Goal: Task Accomplishment & Management: Use online tool/utility

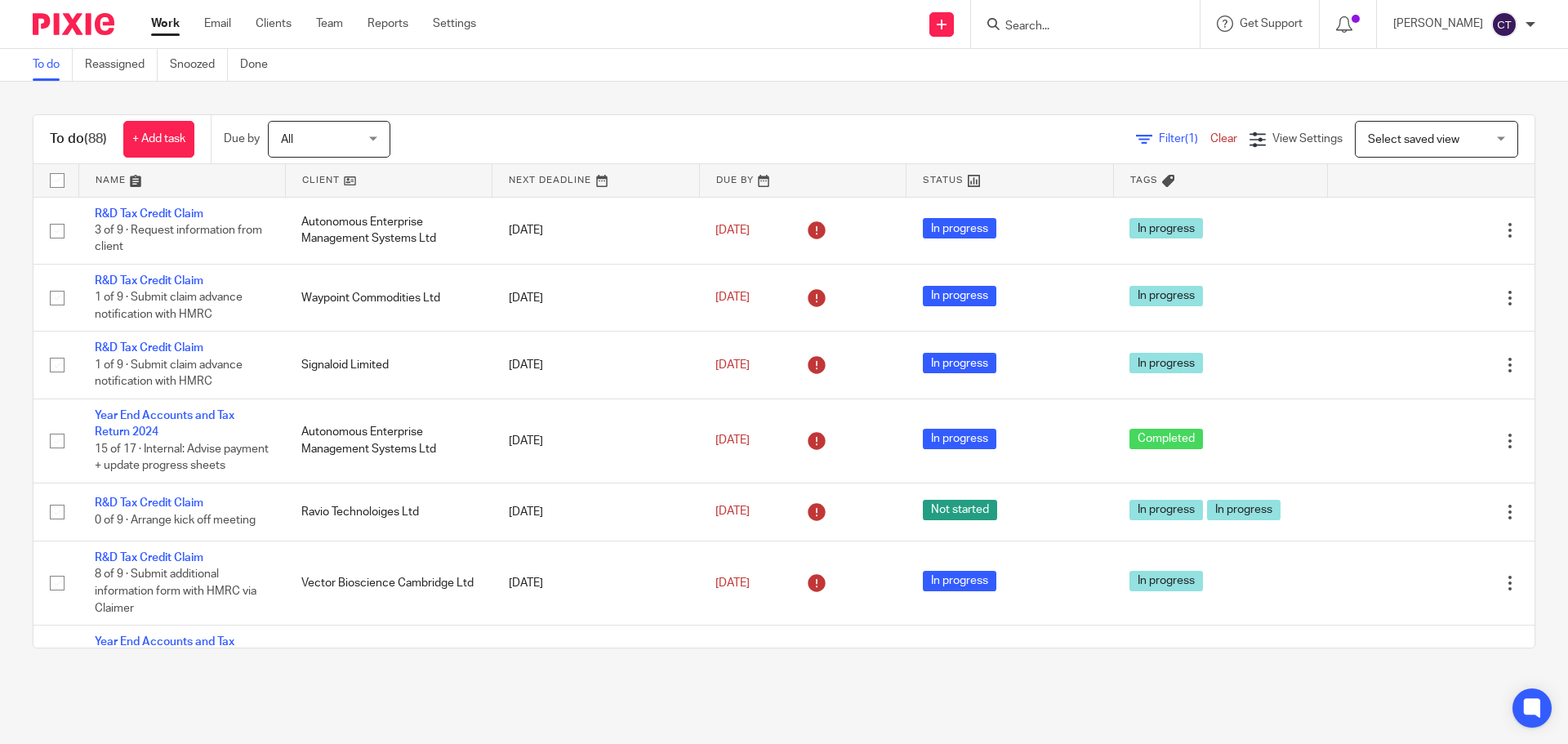
click at [1043, 23] on input "Search" at bounding box center [1077, 27] width 147 height 15
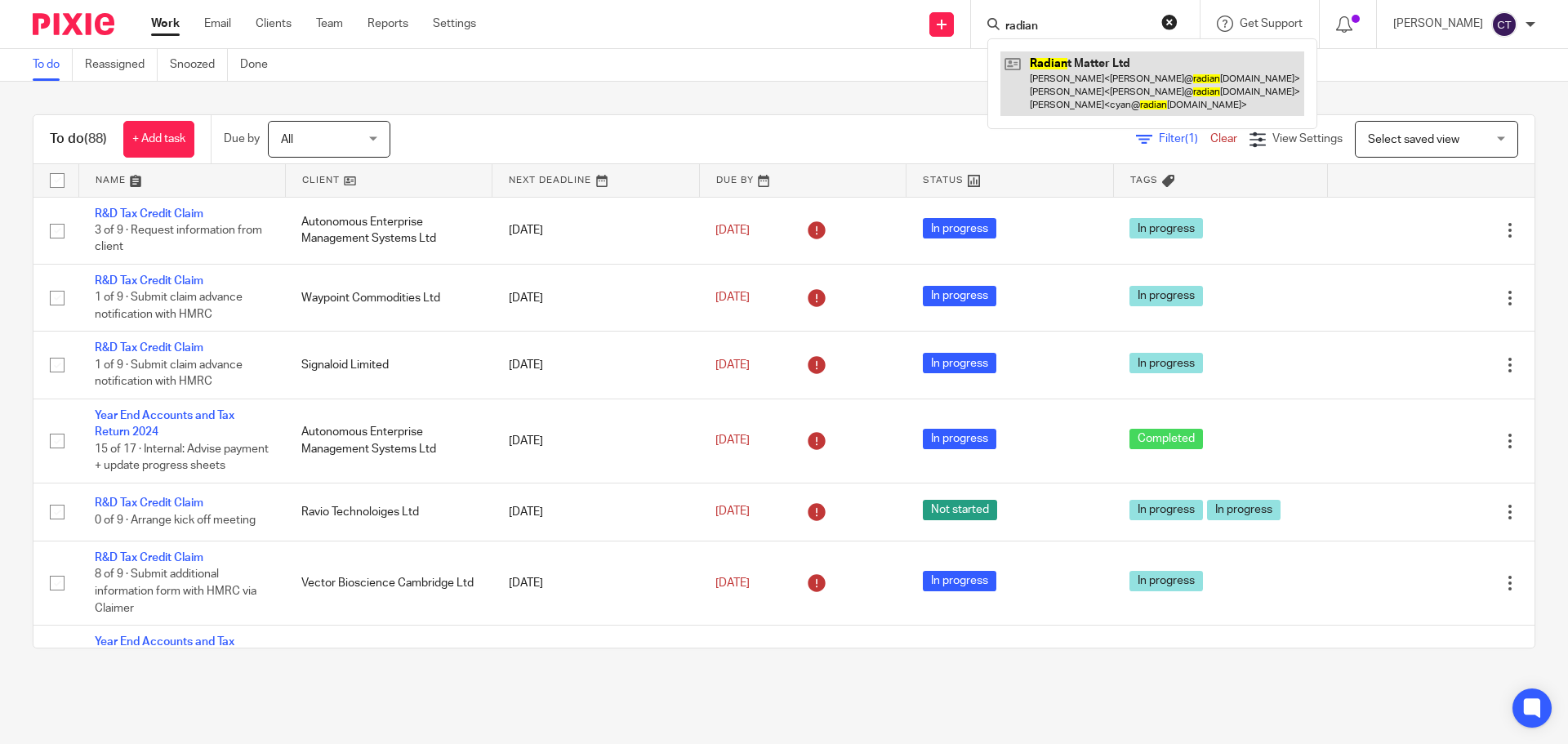
type input "radian"
click at [1061, 57] on link at bounding box center [1152, 83] width 304 height 64
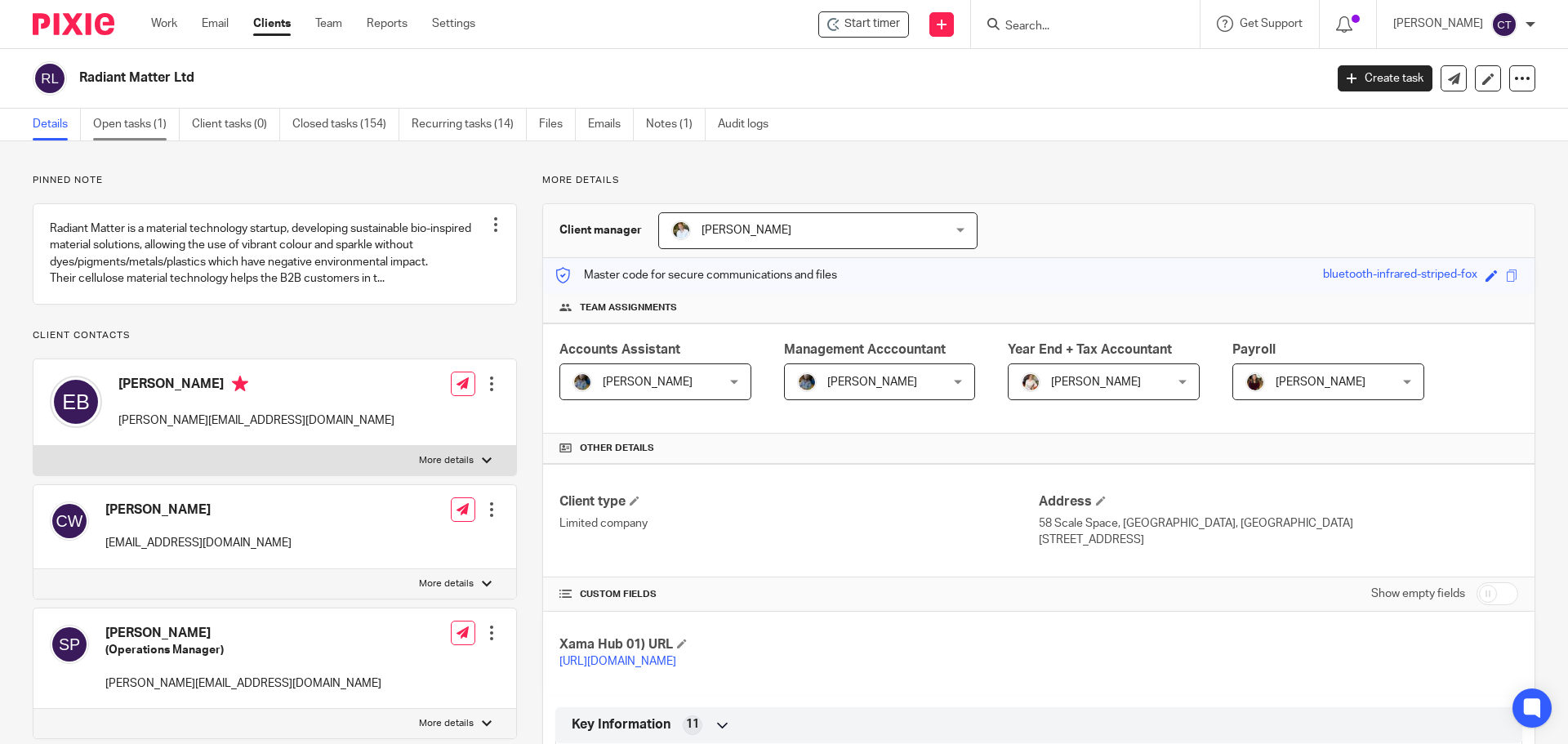
click at [128, 129] on link "Open tasks (1)" at bounding box center [136, 125] width 87 height 32
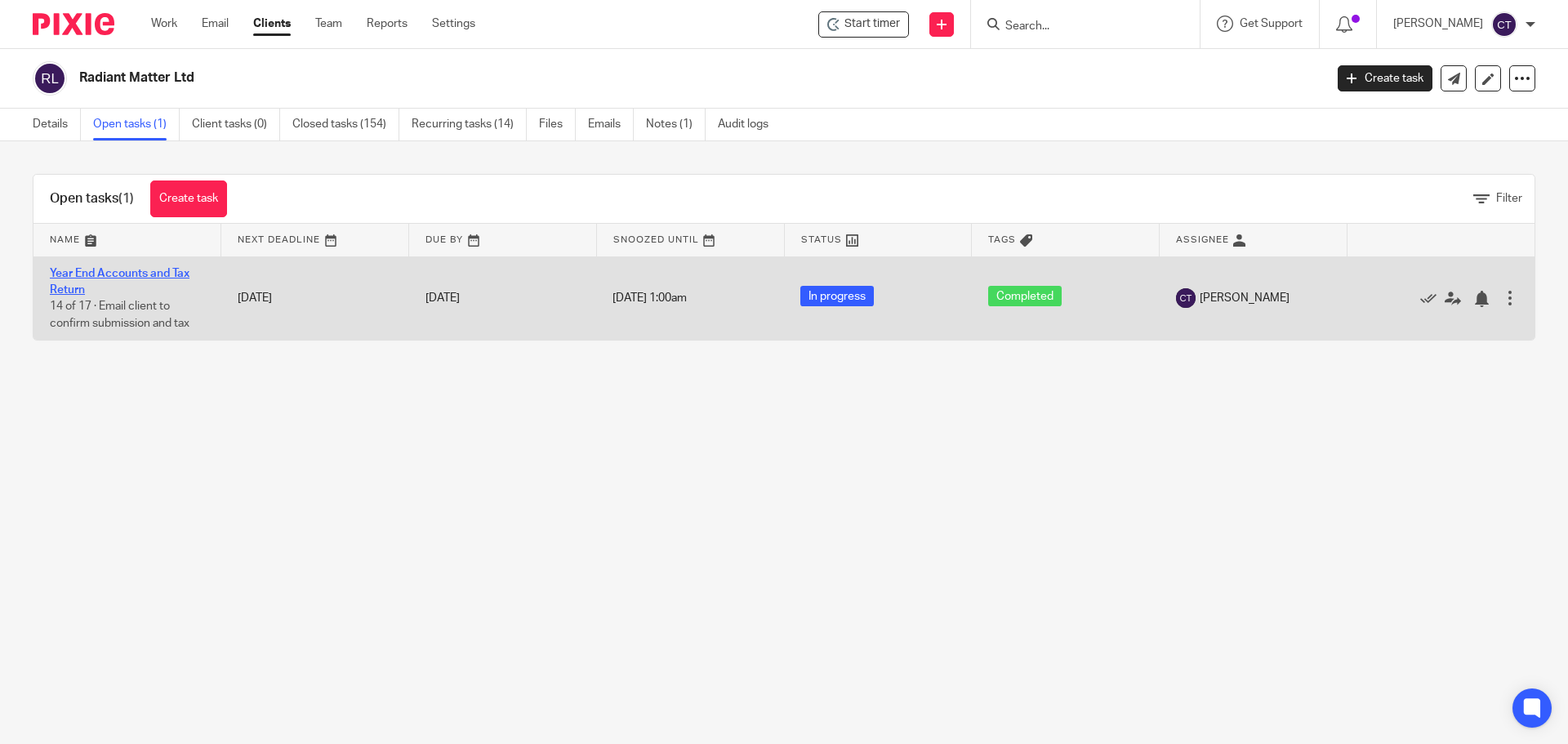
click at [120, 277] on link "Year End Accounts and Tax Return" at bounding box center [119, 282] width 140 height 28
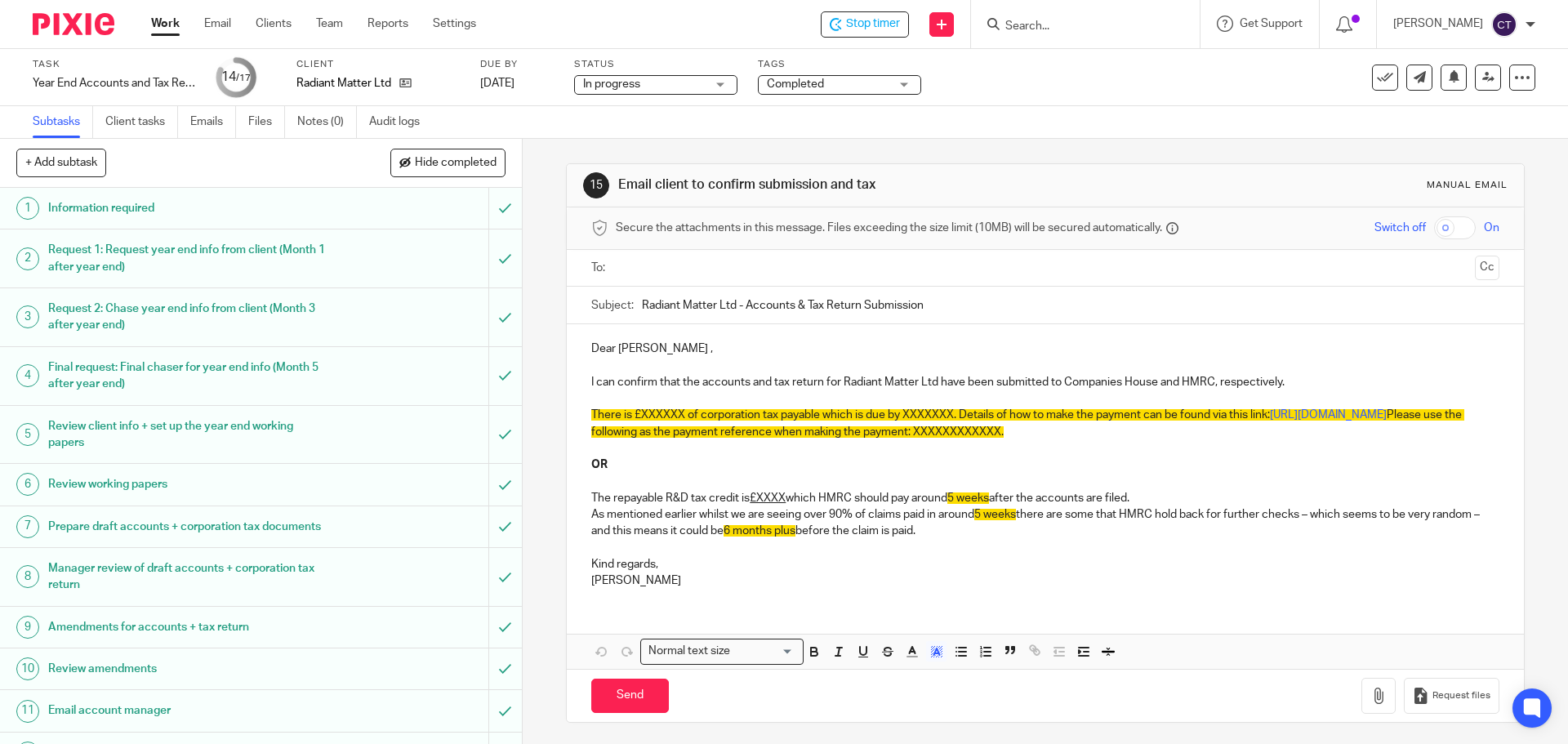
click at [583, 412] on div "Dear [PERSON_NAME] , I can confirm that the accounts and tax return for Radiant…" at bounding box center [1045, 462] width 956 height 277
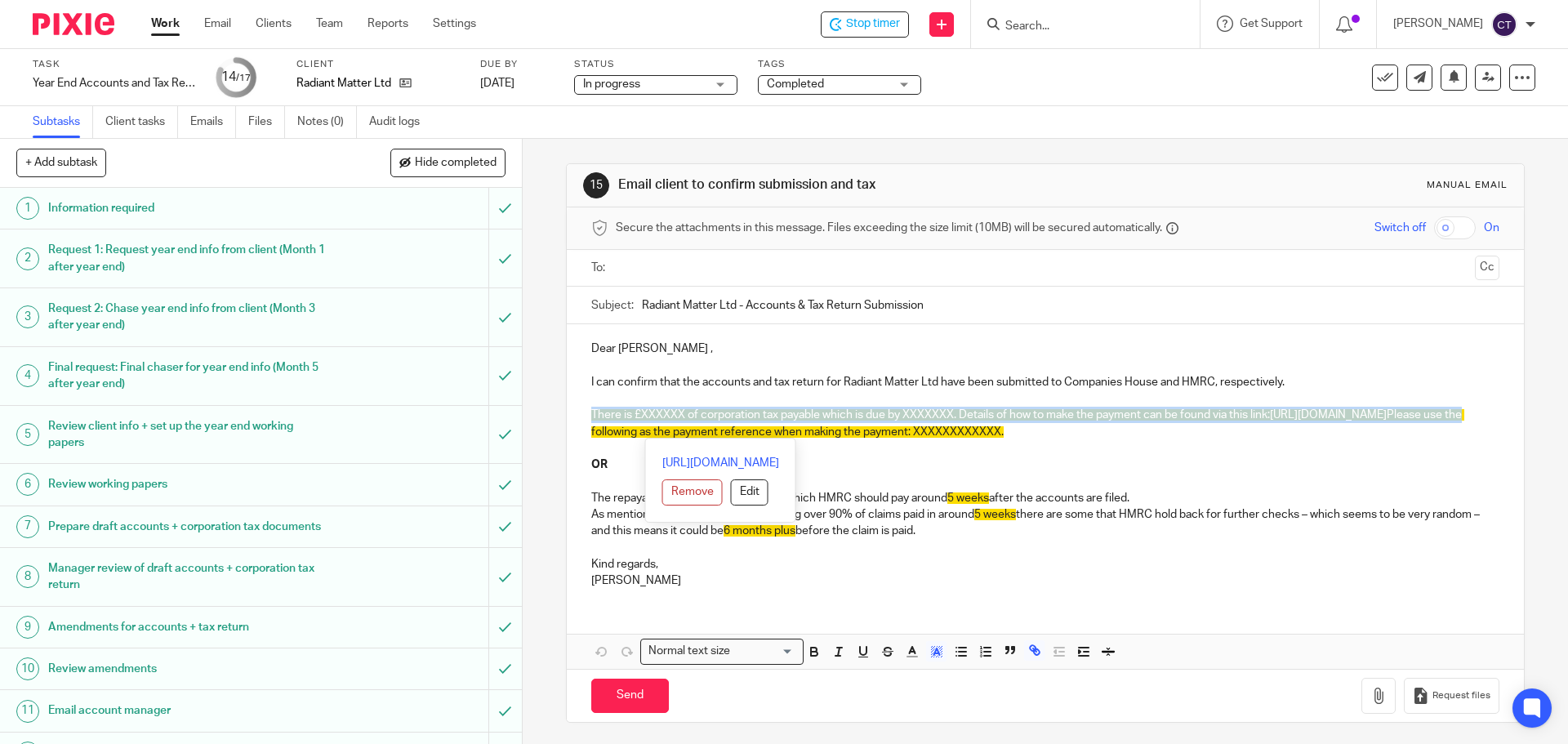
drag, startPoint x: 588, startPoint y: 410, endPoint x: 739, endPoint y: 435, distance: 153.1
click at [739, 435] on p "There is £XXXXXX of corporation tax payable which is due by XXXXXXX. Details of…" at bounding box center [1045, 424] width 907 height 34
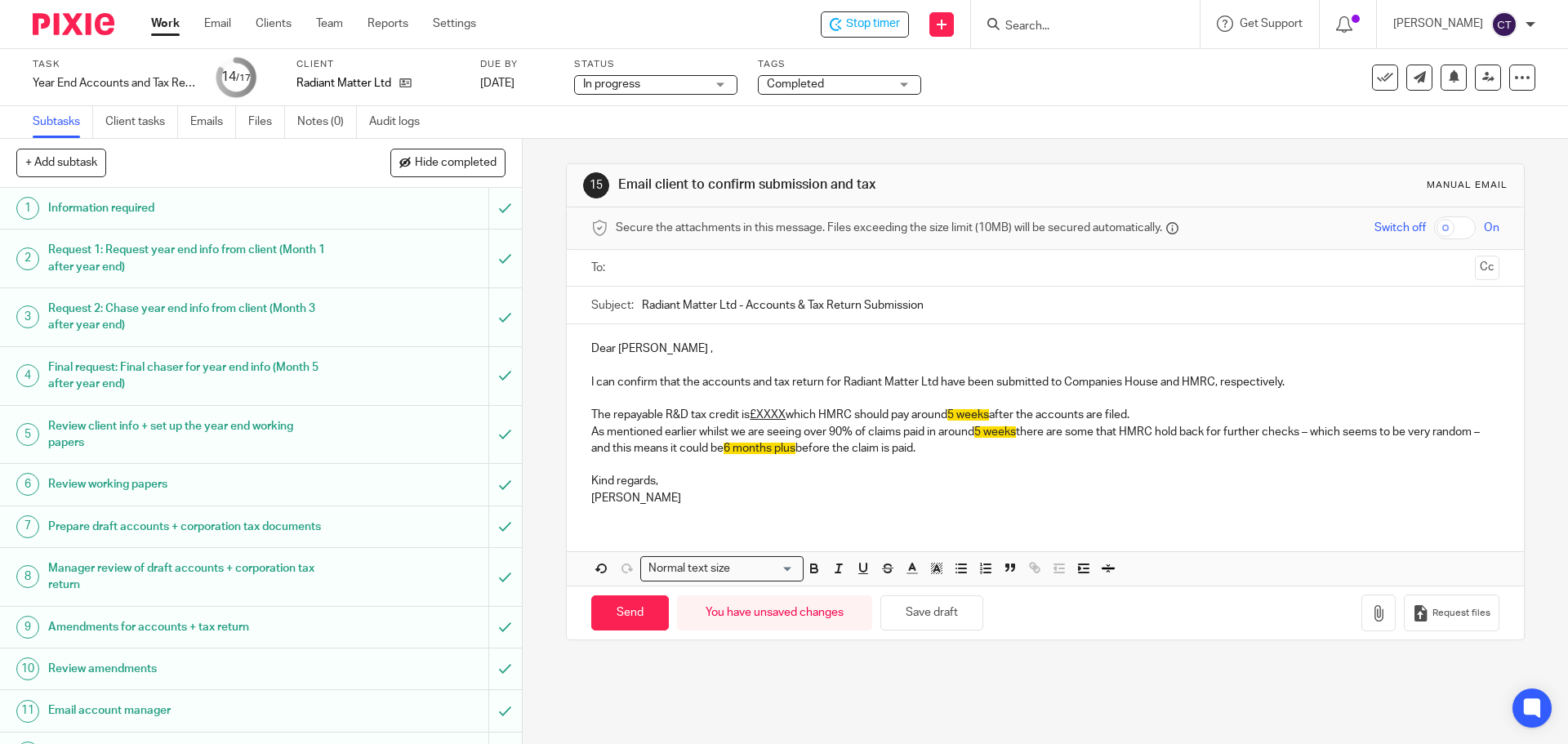
click at [751, 411] on u "£XXXX" at bounding box center [767, 414] width 36 height 11
click at [976, 415] on span "5 weeks" at bounding box center [989, 414] width 42 height 11
drag, startPoint x: 868, startPoint y: 410, endPoint x: 1006, endPoint y: 453, distance: 144.5
click at [1006, 453] on div "Dear Elissa , I can confirm that the accounts and tax return for Radiant Matter…" at bounding box center [1045, 421] width 956 height 195
click at [938, 573] on icon "button" at bounding box center [938, 573] width 1 height 1
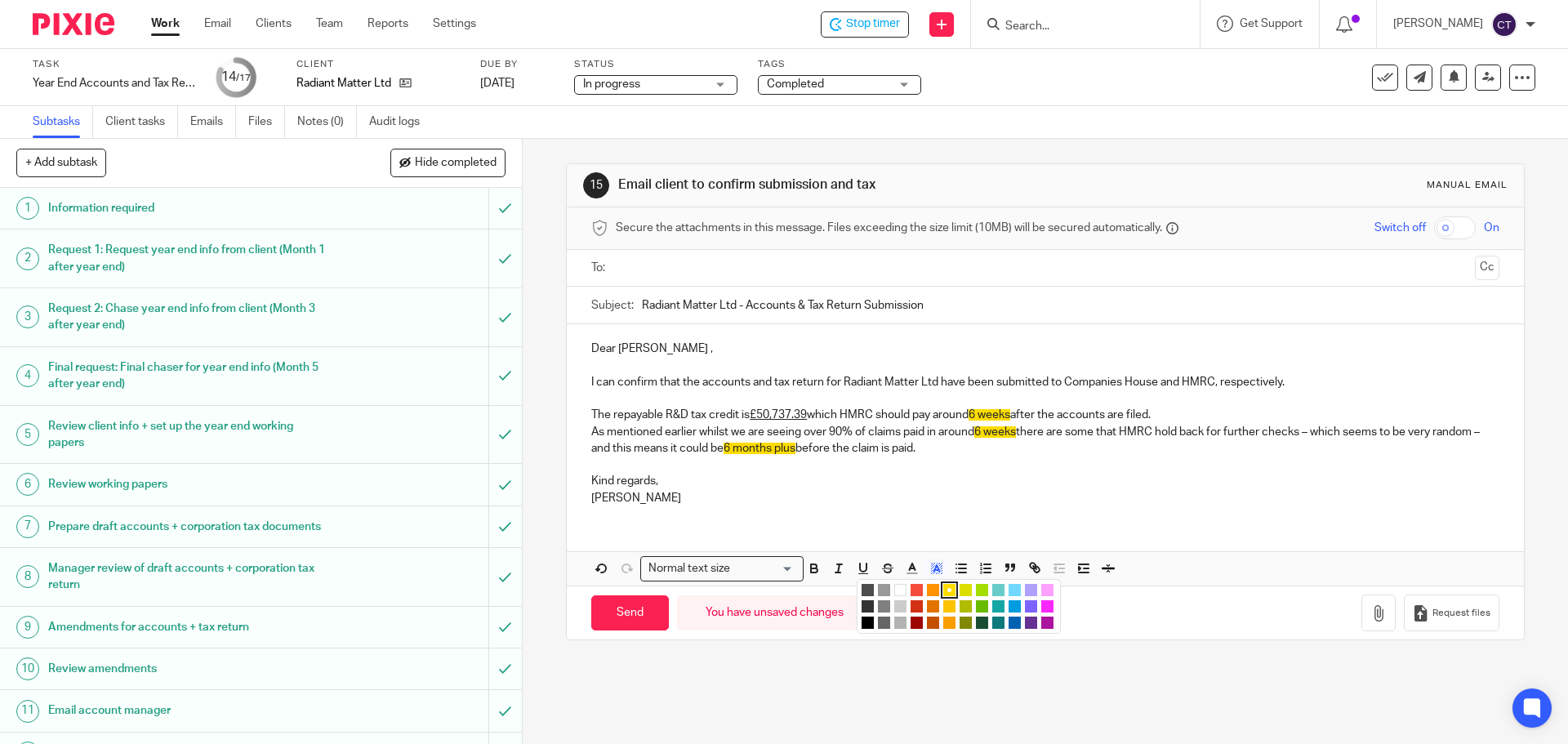
click at [894, 588] on li "color:#FFFFFF" at bounding box center [899, 589] width 12 height 12
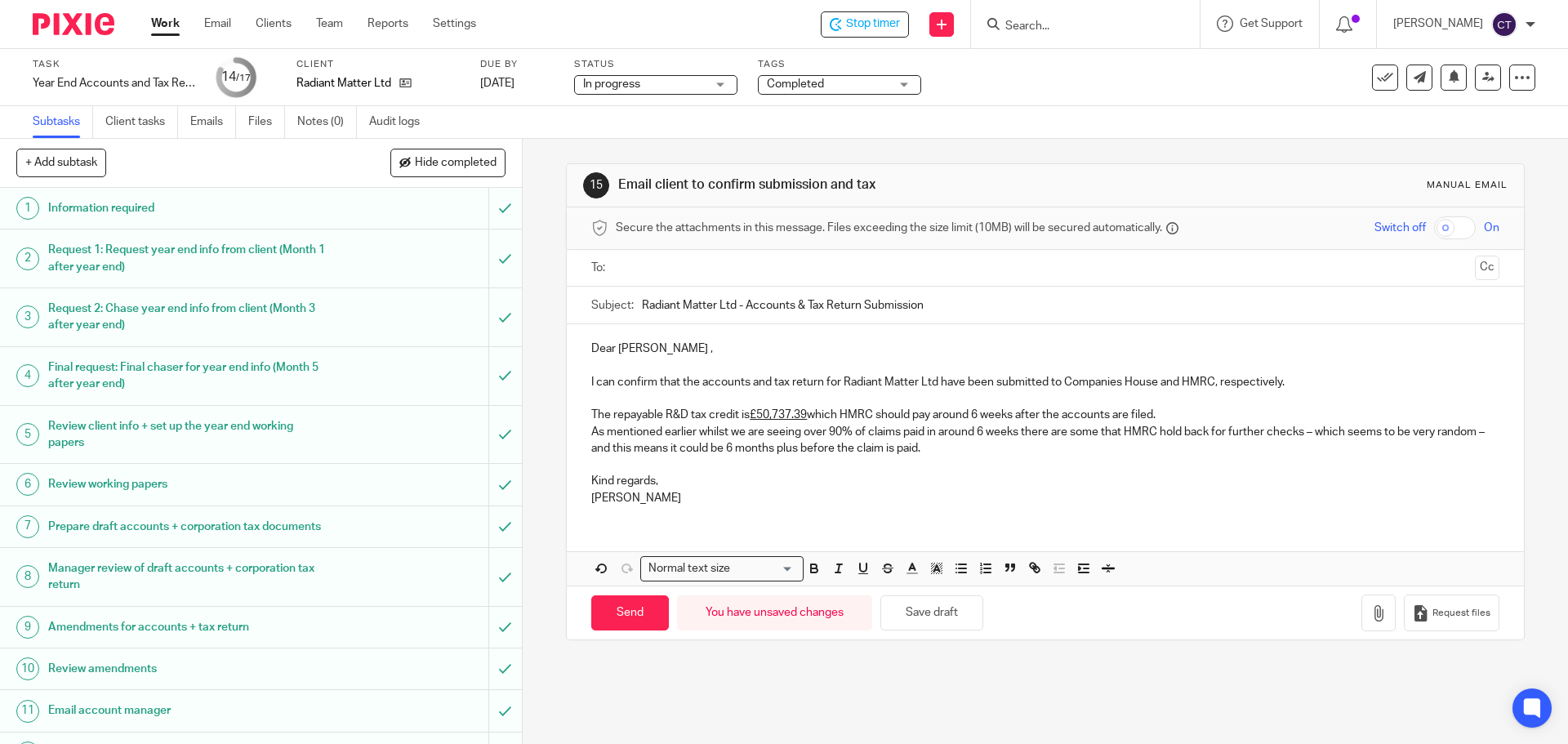
click at [864, 494] on p "Caroline" at bounding box center [1045, 498] width 907 height 17
click at [1018, 429] on p "As mentioned earlier whilst we are seeing over 90% of claims paid in around 6 w…" at bounding box center [1045, 440] width 907 height 34
click at [660, 269] on input "text" at bounding box center [1044, 268] width 845 height 19
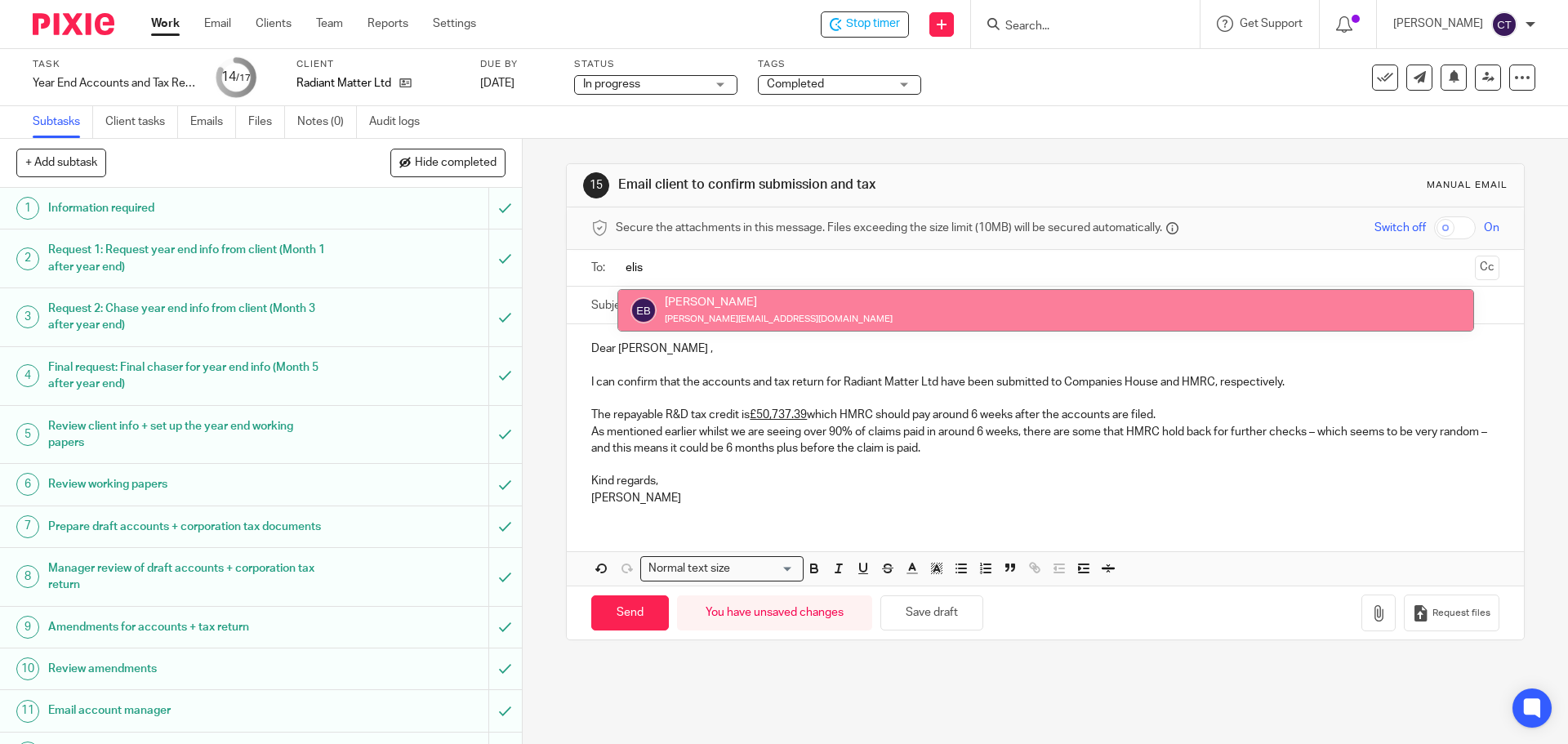
type input "elis"
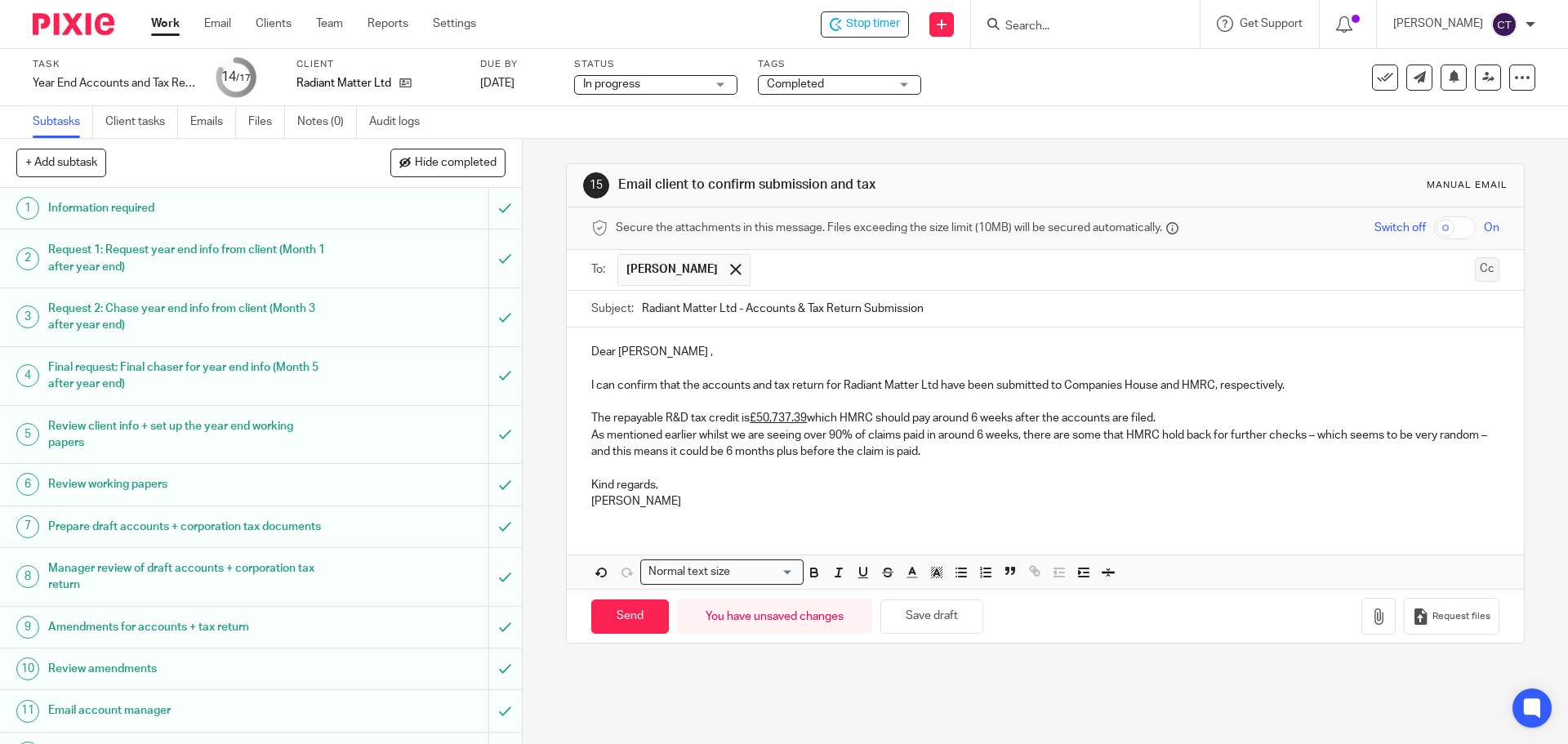
click at [1475, 263] on button "Cc" at bounding box center [1487, 269] width 24 height 24
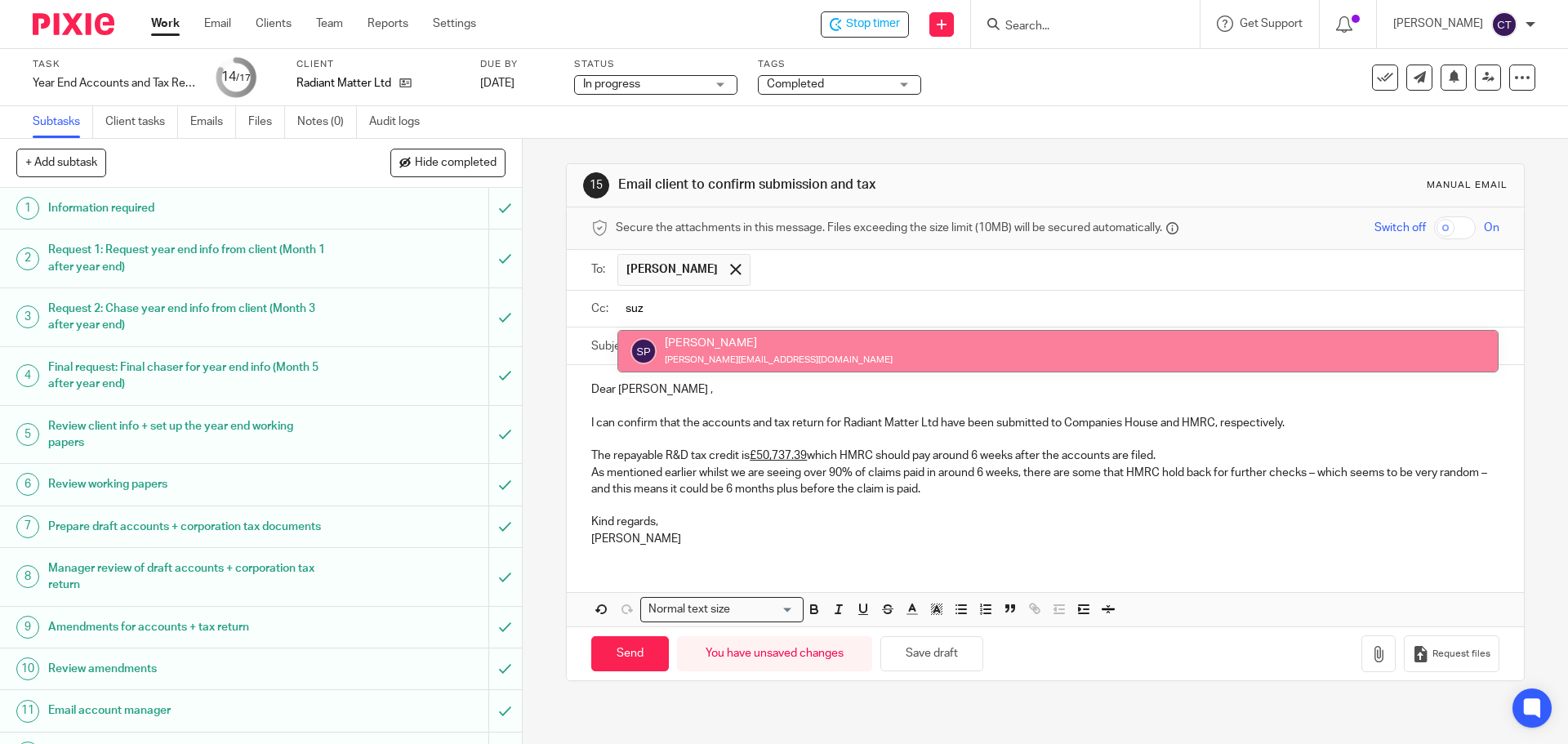
type input "suz"
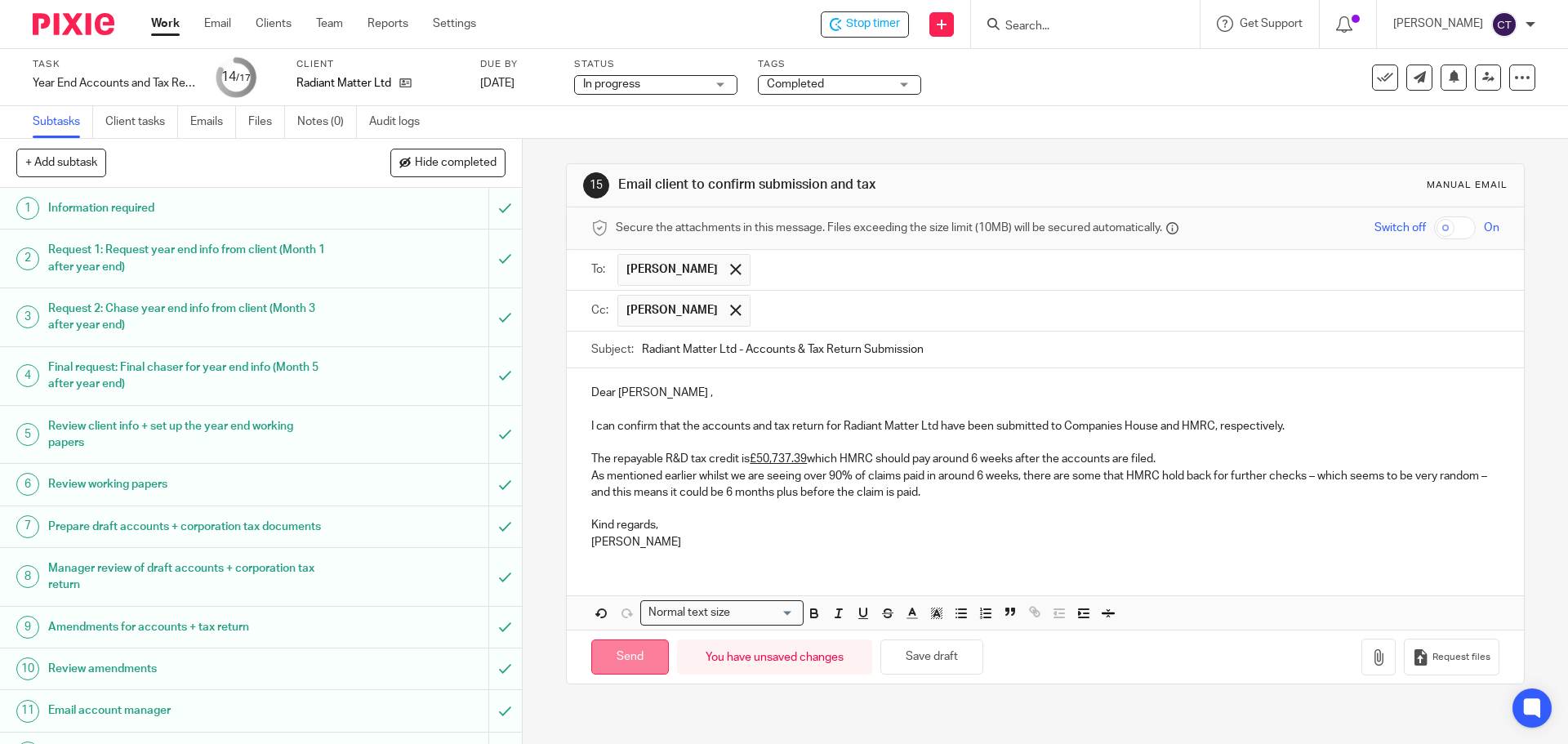
click at [636, 649] on input "Send" at bounding box center [629, 657] width 77 height 35
type input "Sent"
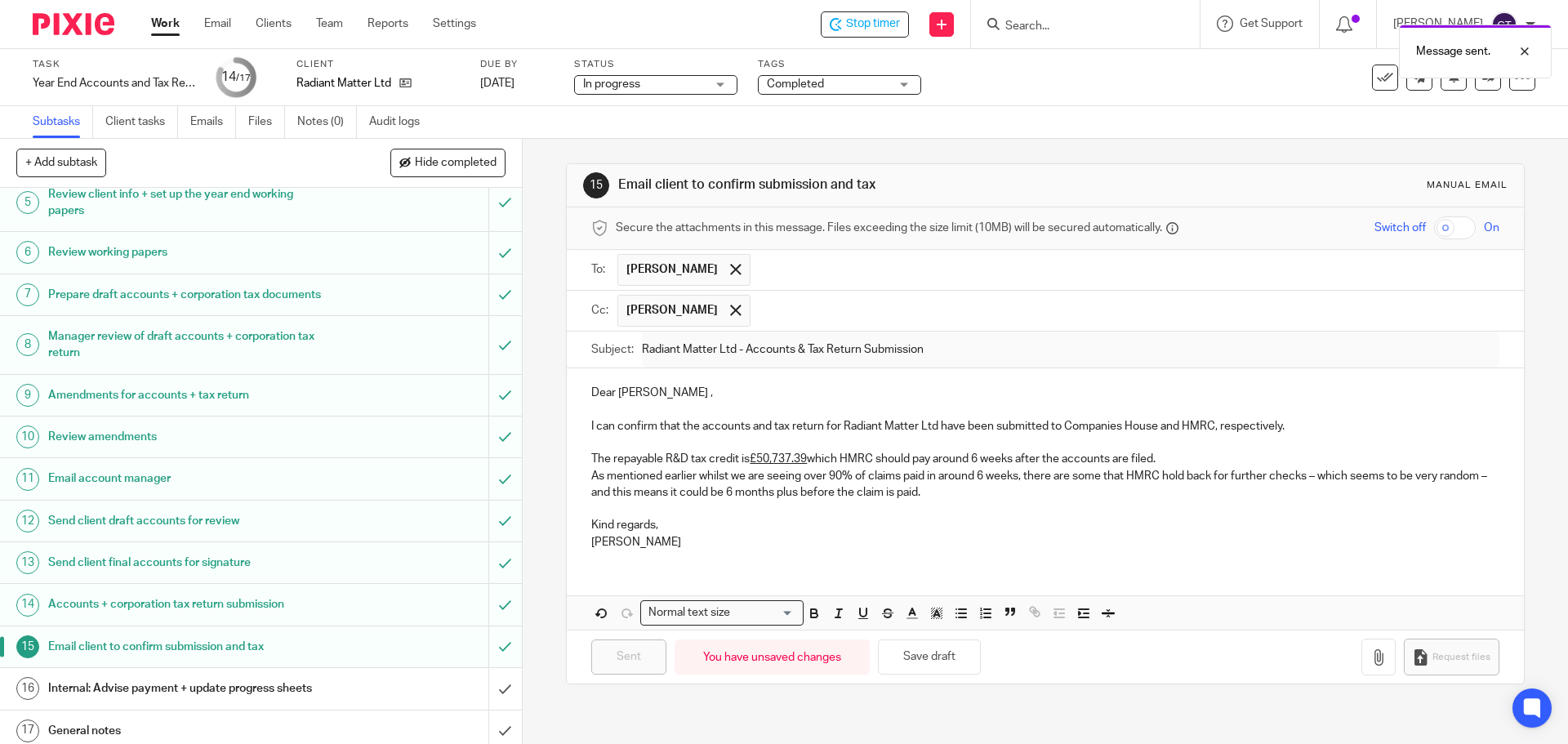
scroll to position [256, 0]
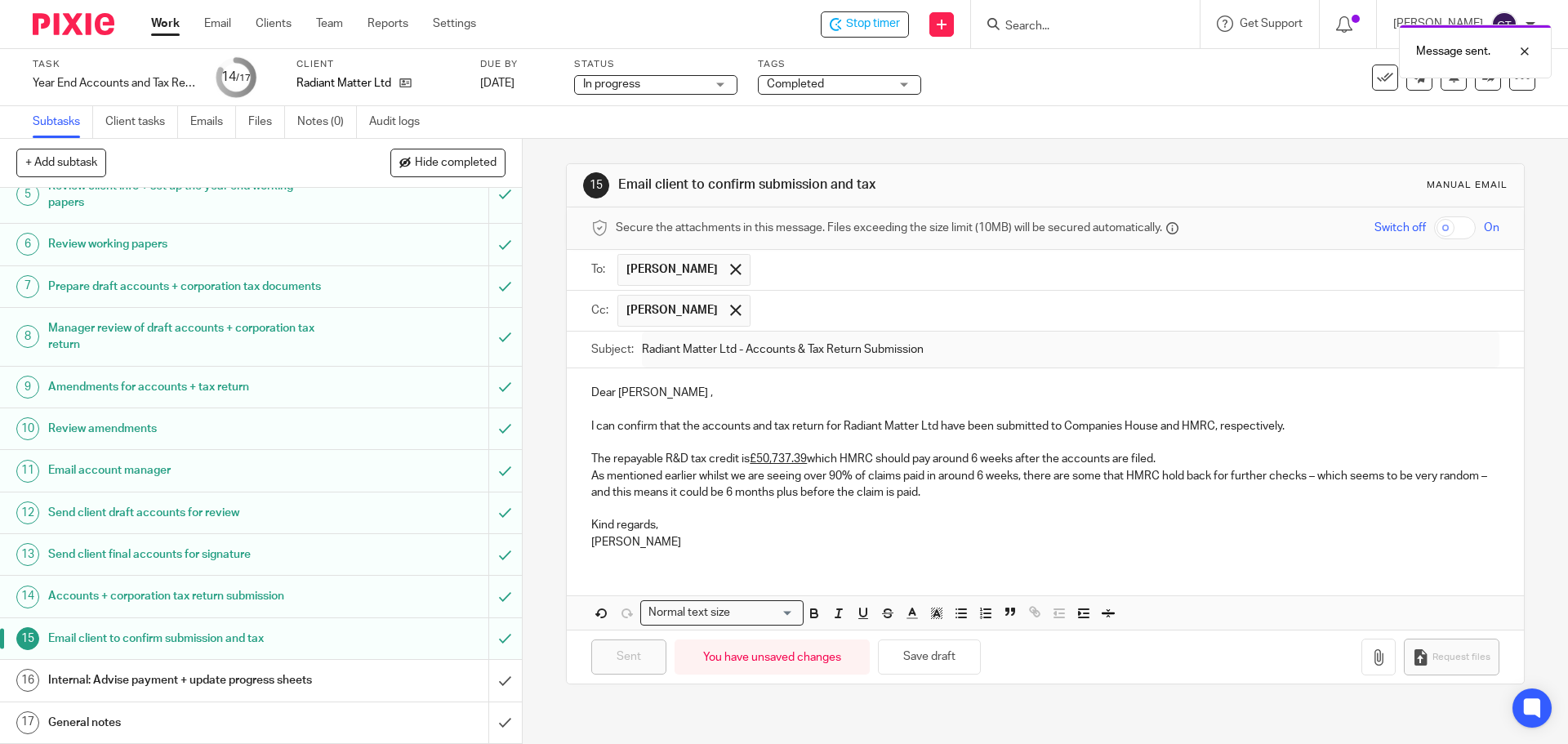
click at [388, 684] on div "Internal: Advise payment + update progress sheets" at bounding box center [260, 680] width 424 height 24
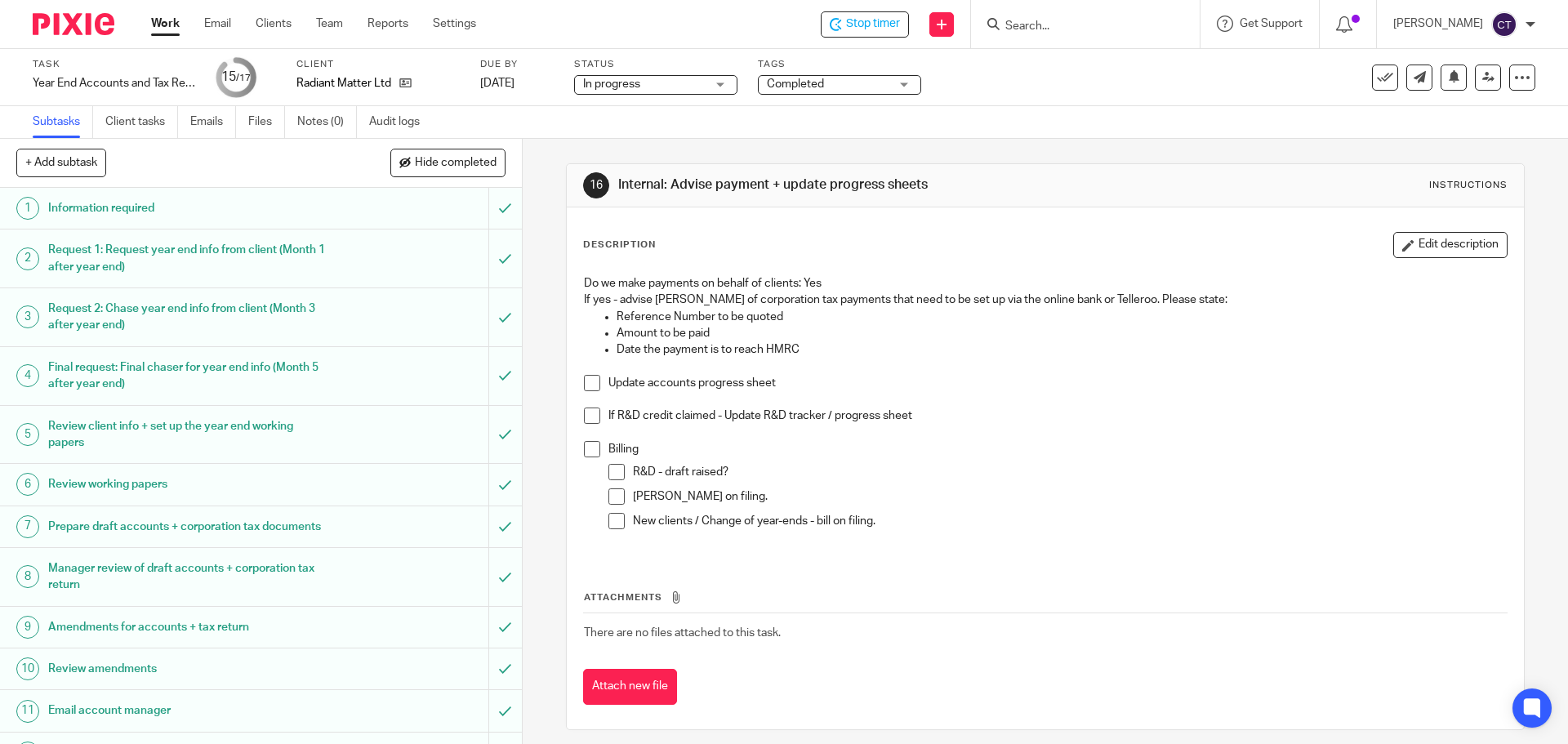
click at [586, 382] on span at bounding box center [592, 383] width 17 height 17
click at [585, 416] on span at bounding box center [592, 416] width 17 height 17
click at [587, 448] on span at bounding box center [592, 450] width 17 height 17
click at [618, 472] on span at bounding box center [616, 472] width 17 height 17
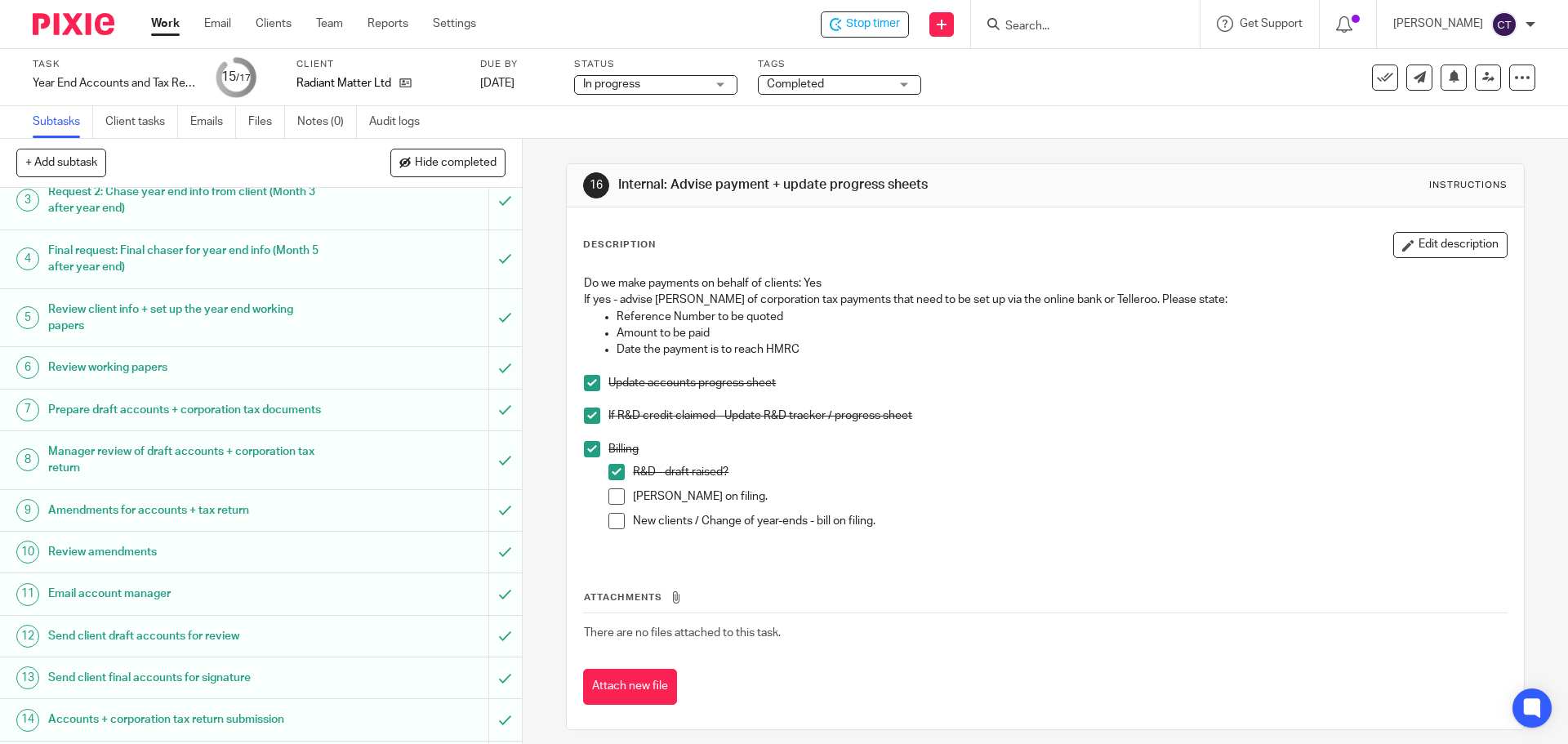
scroll to position [256, 0]
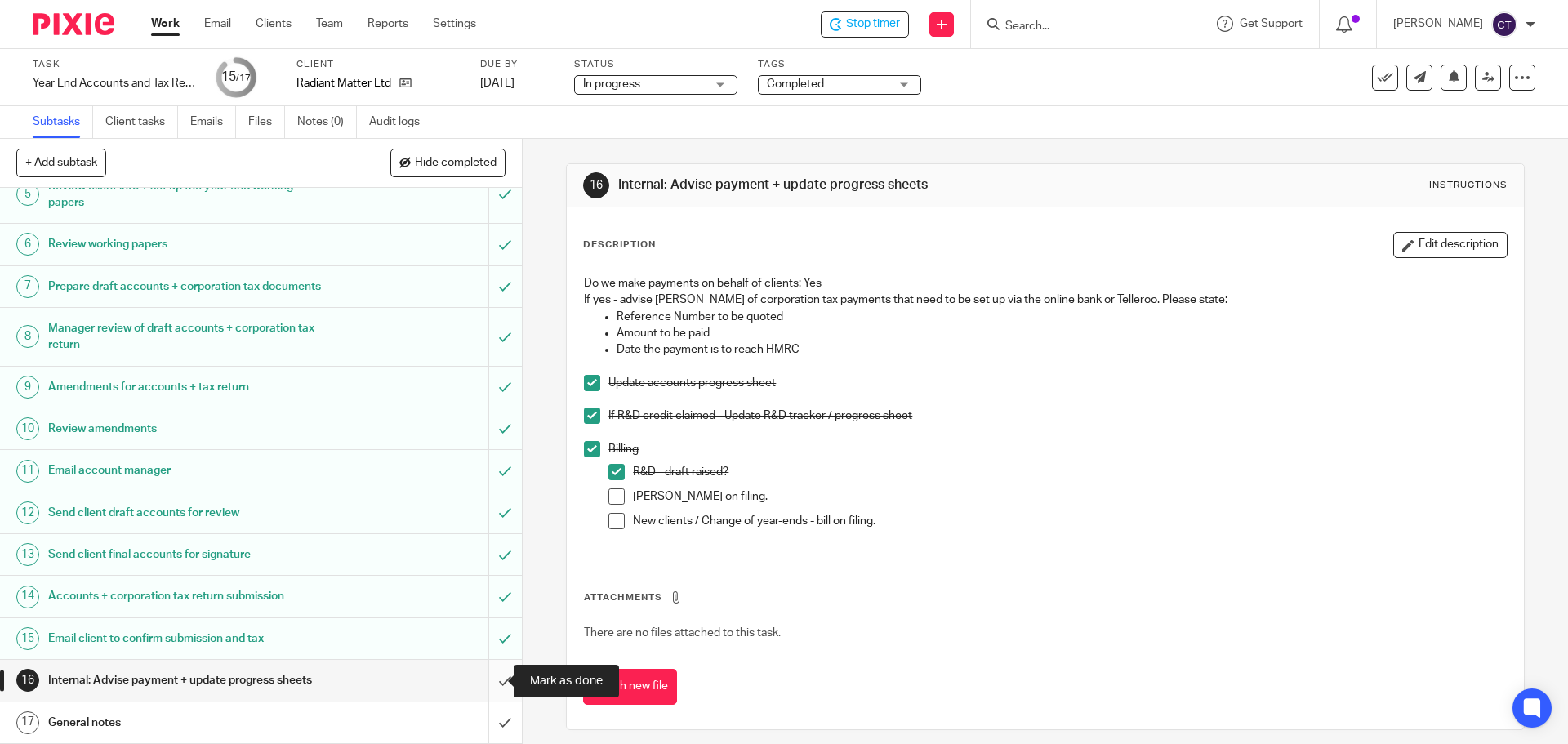
click at [487, 675] on input "submit" at bounding box center [261, 681] width 521 height 41
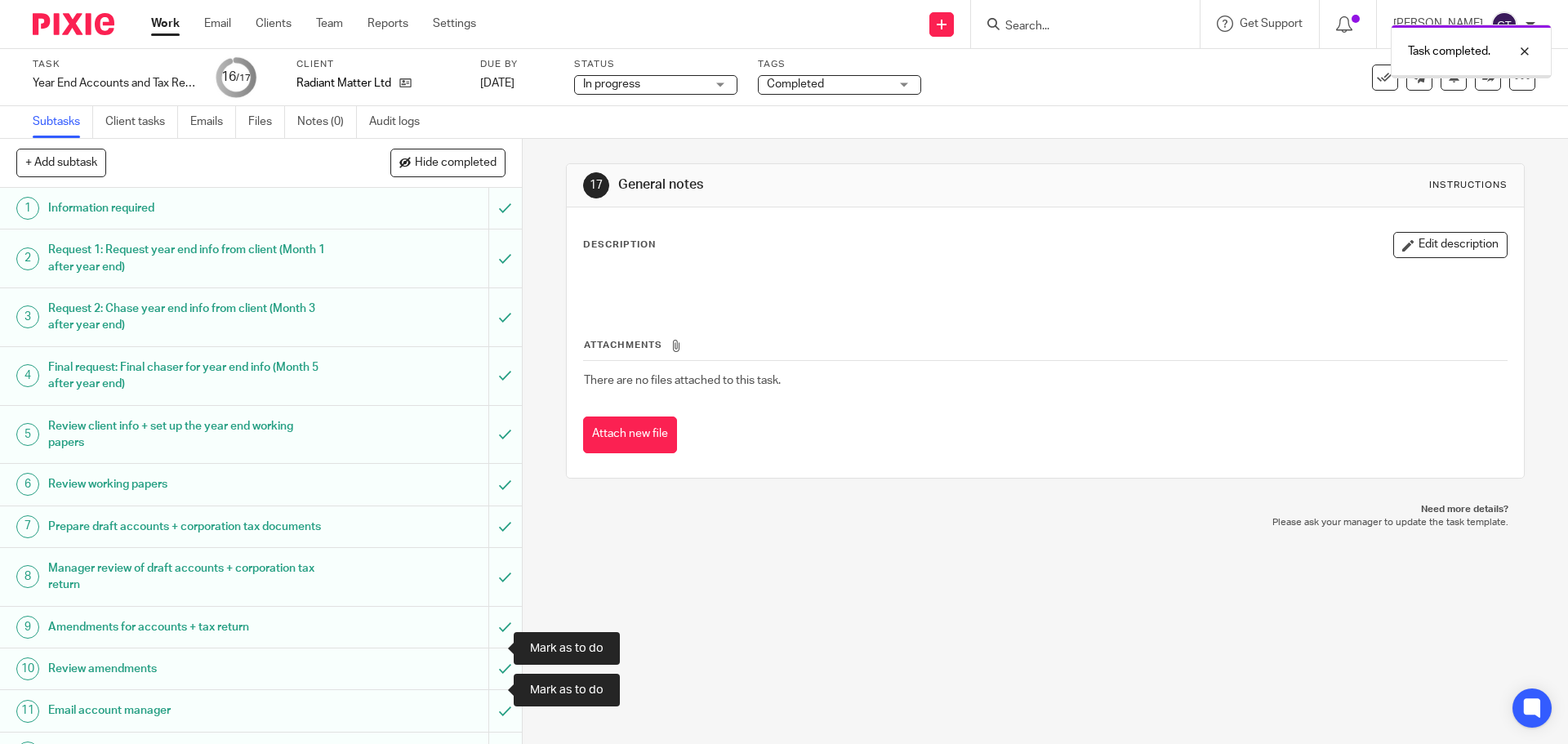
scroll to position [256, 0]
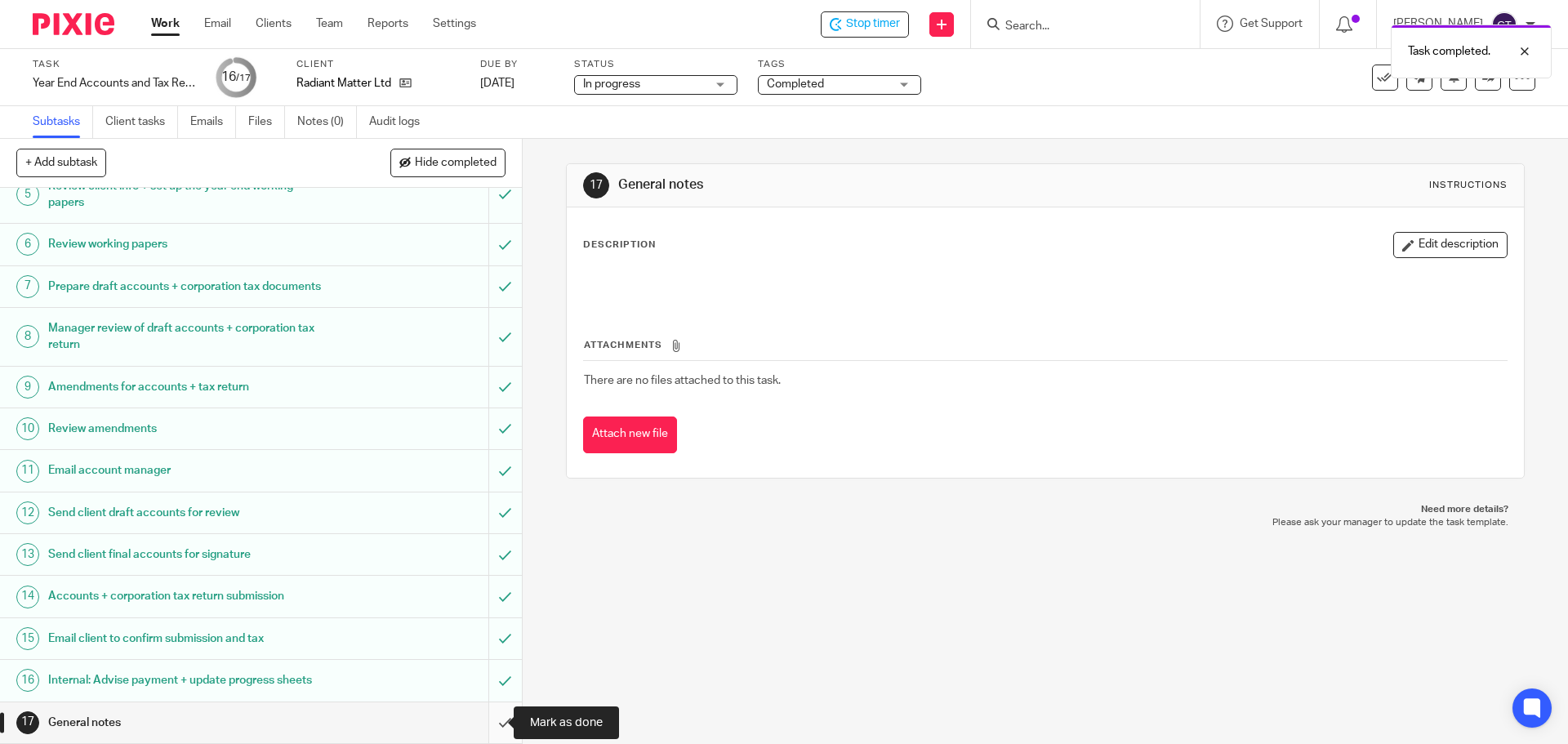
click at [488, 723] on input "submit" at bounding box center [261, 723] width 521 height 41
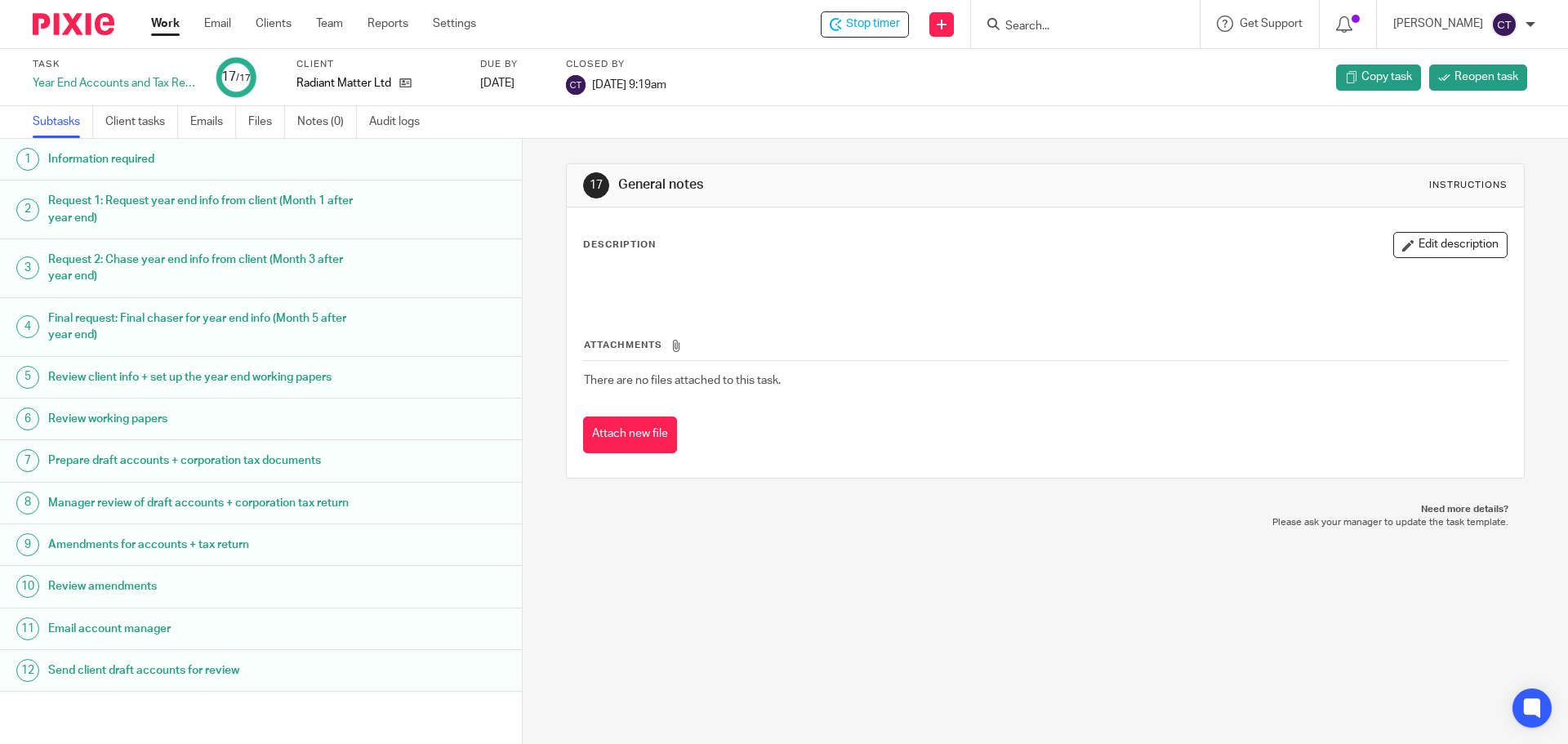
click at [1007, 32] on input "Search" at bounding box center [1077, 27] width 147 height 15
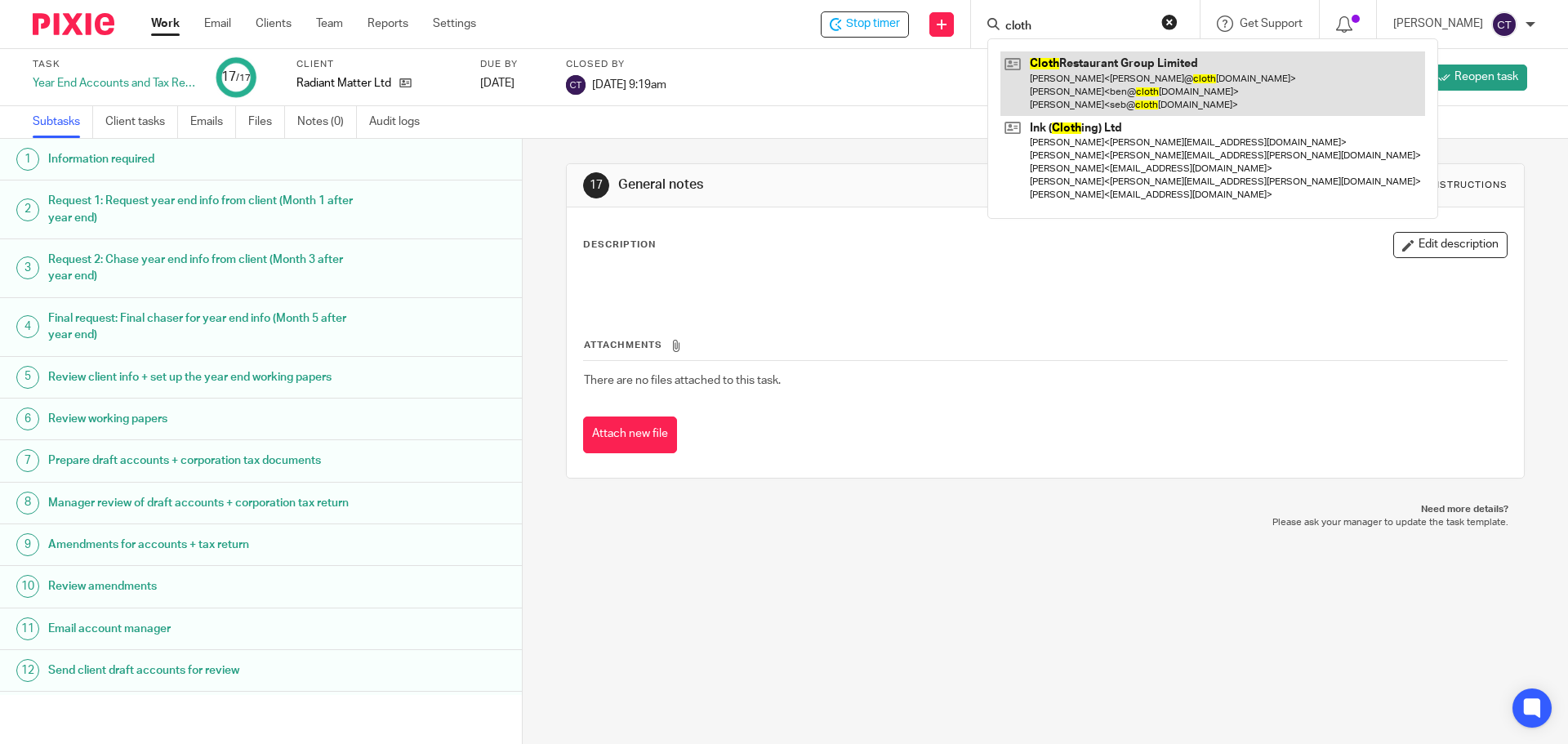
type input "cloth"
click at [1042, 89] on link at bounding box center [1212, 83] width 425 height 64
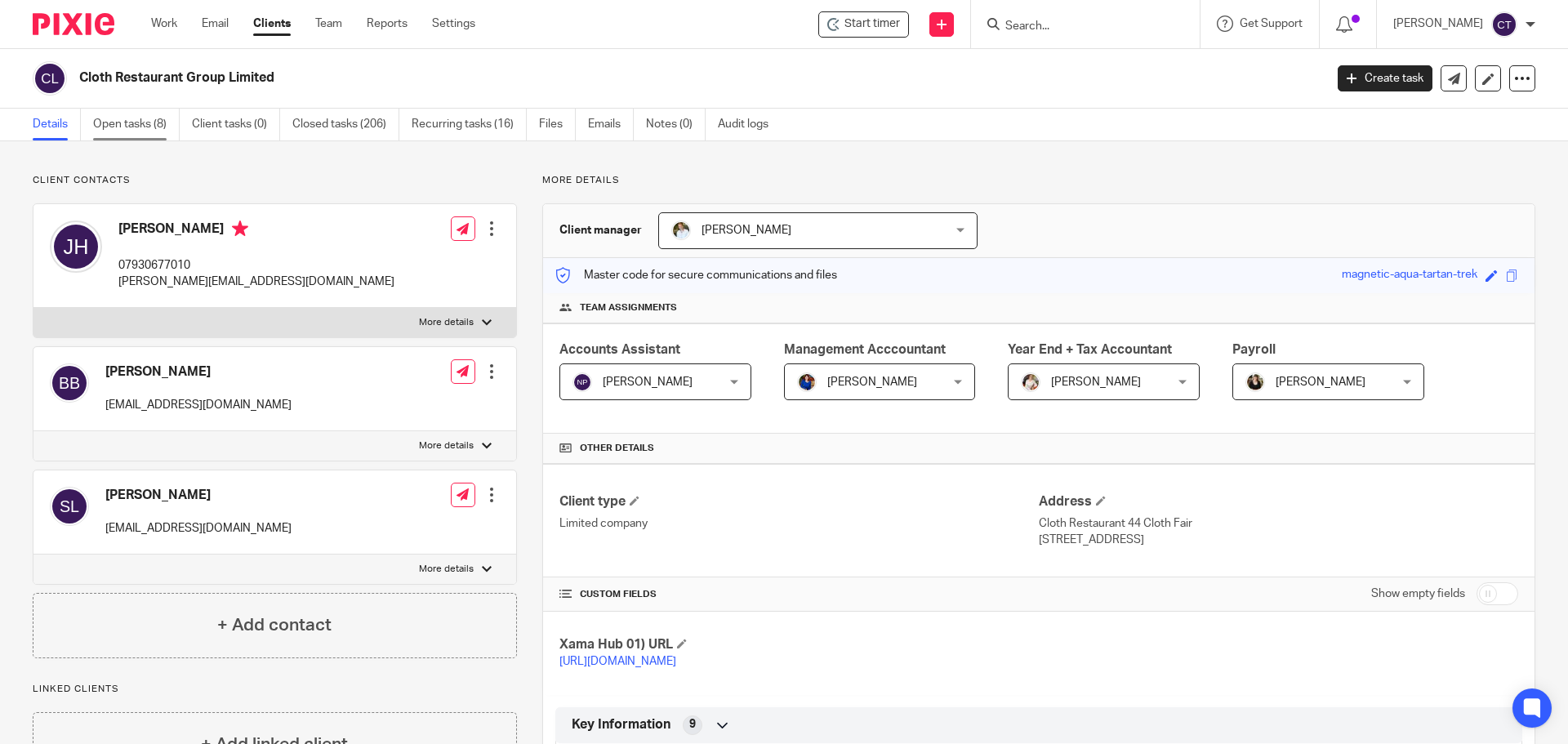
click at [112, 122] on link "Open tasks (8)" at bounding box center [136, 125] width 87 height 32
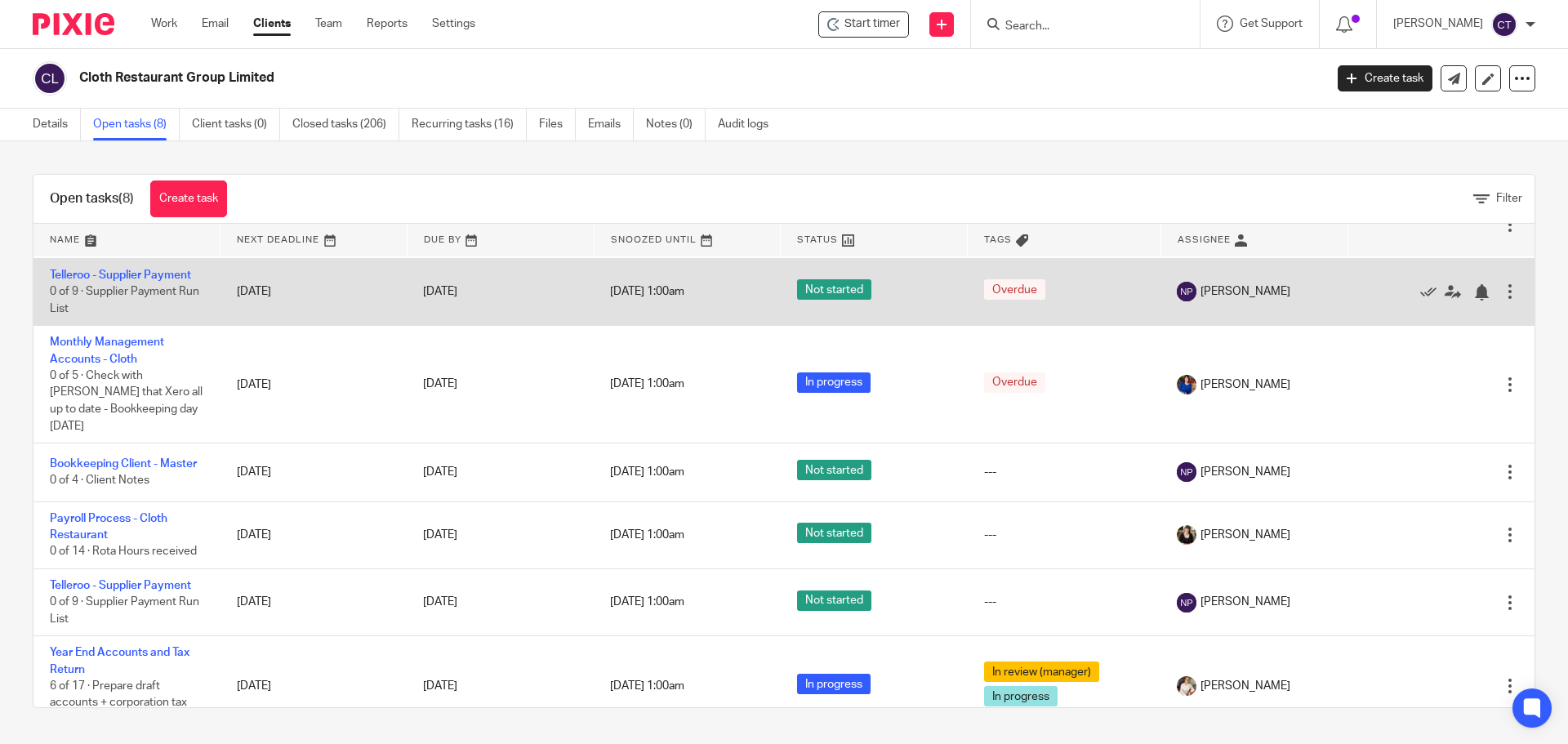
scroll to position [162, 0]
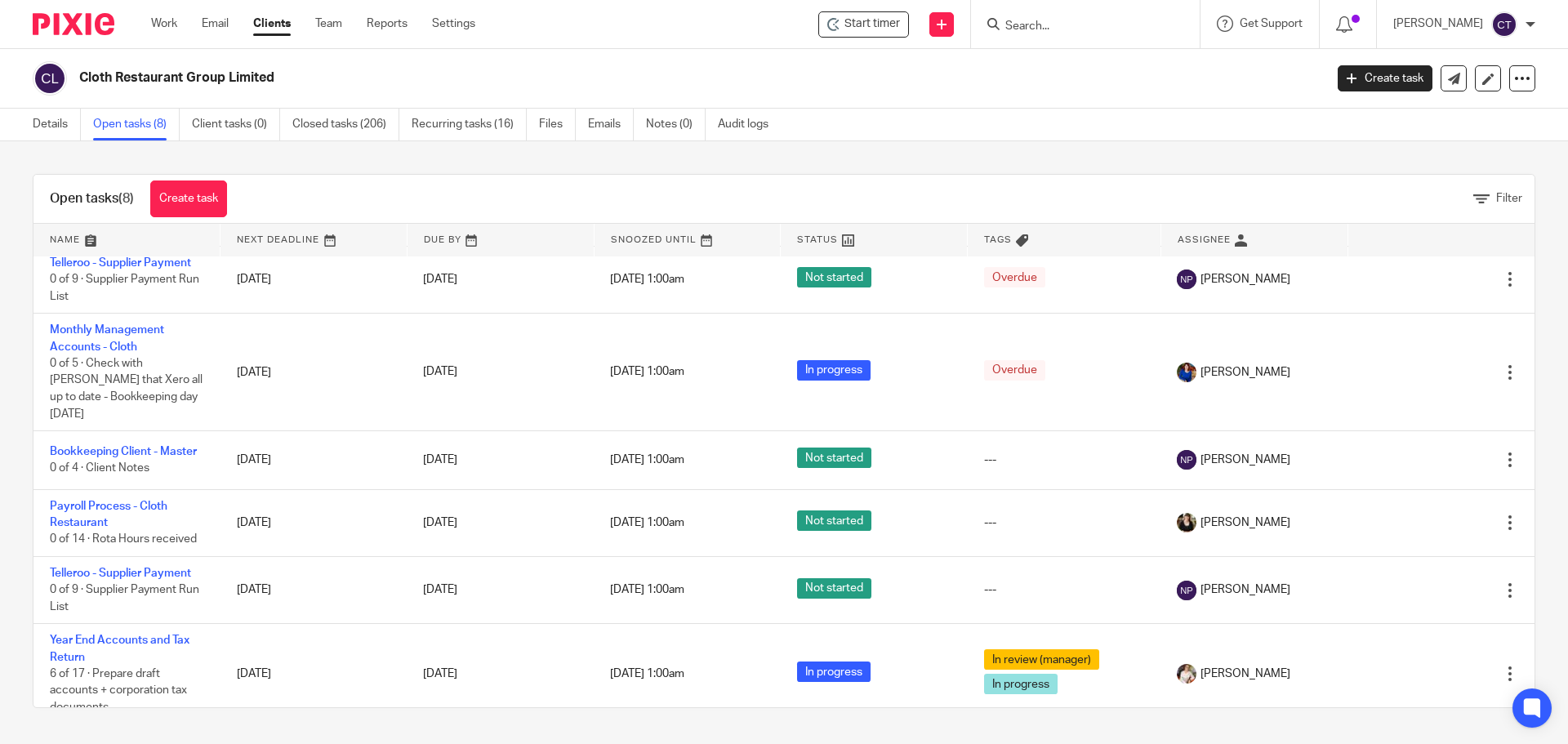
click at [1042, 31] on input "Search" at bounding box center [1077, 27] width 147 height 15
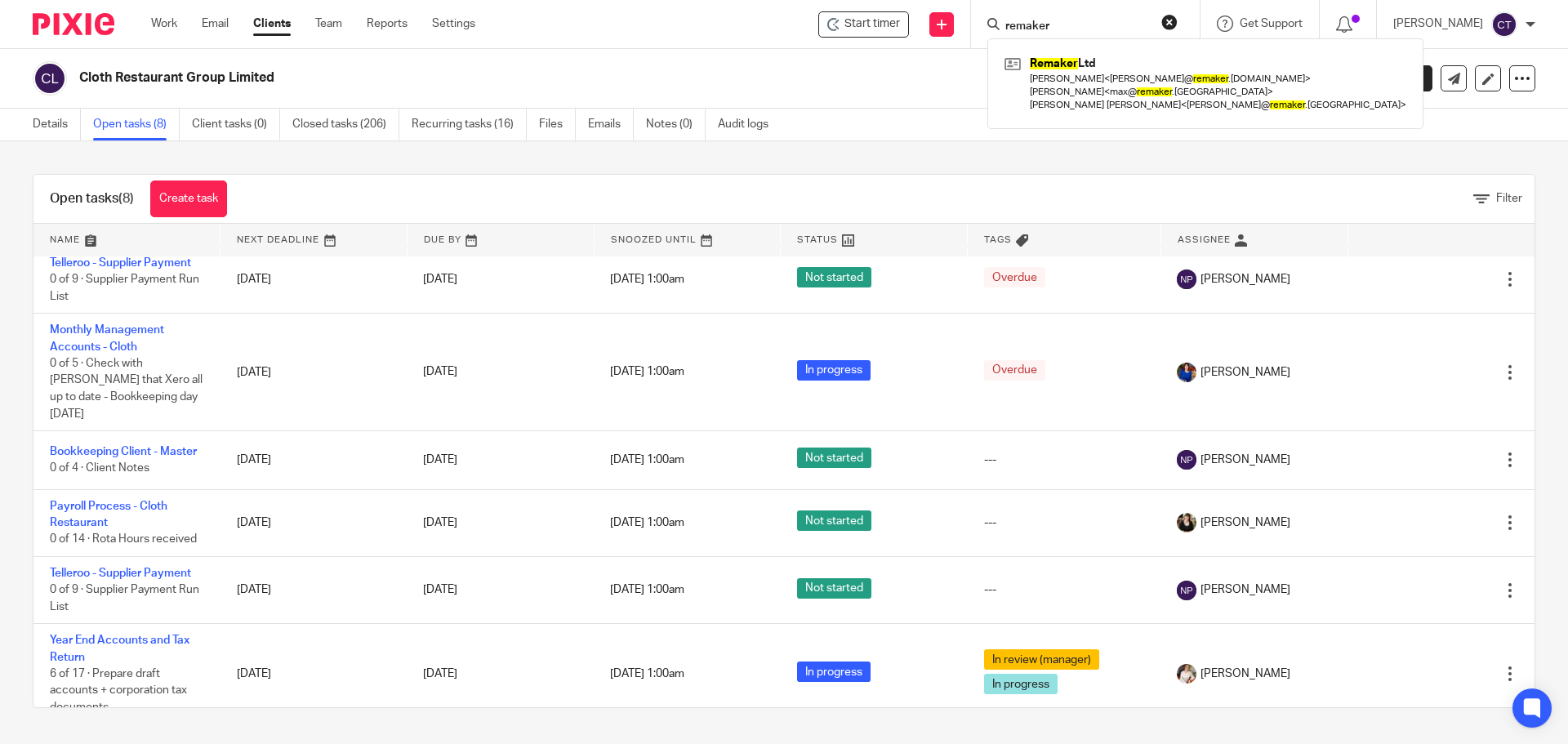
type input "remaker"
click button "submit" at bounding box center [0, 0] width 0 height 0
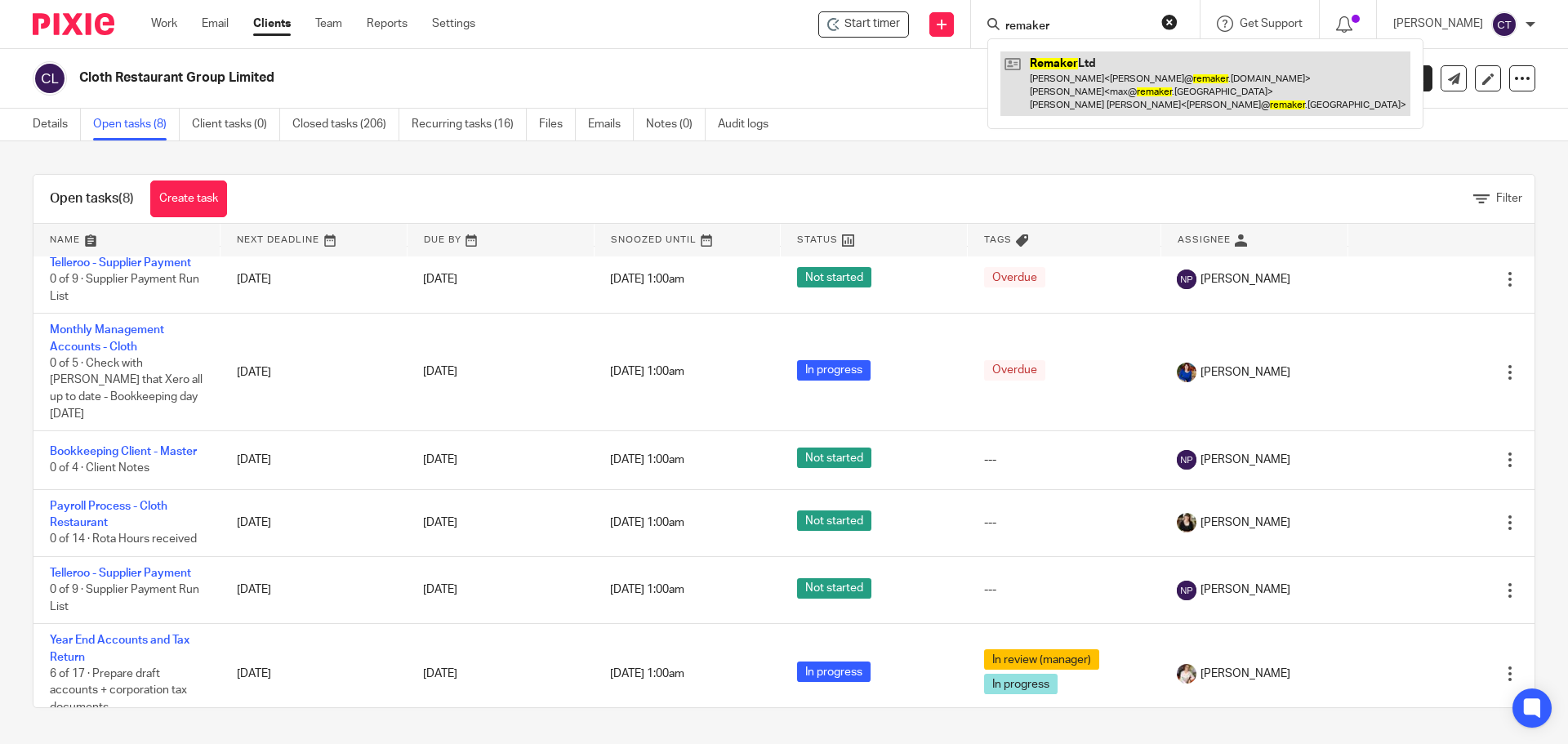
click at [1051, 68] on link at bounding box center [1205, 83] width 410 height 64
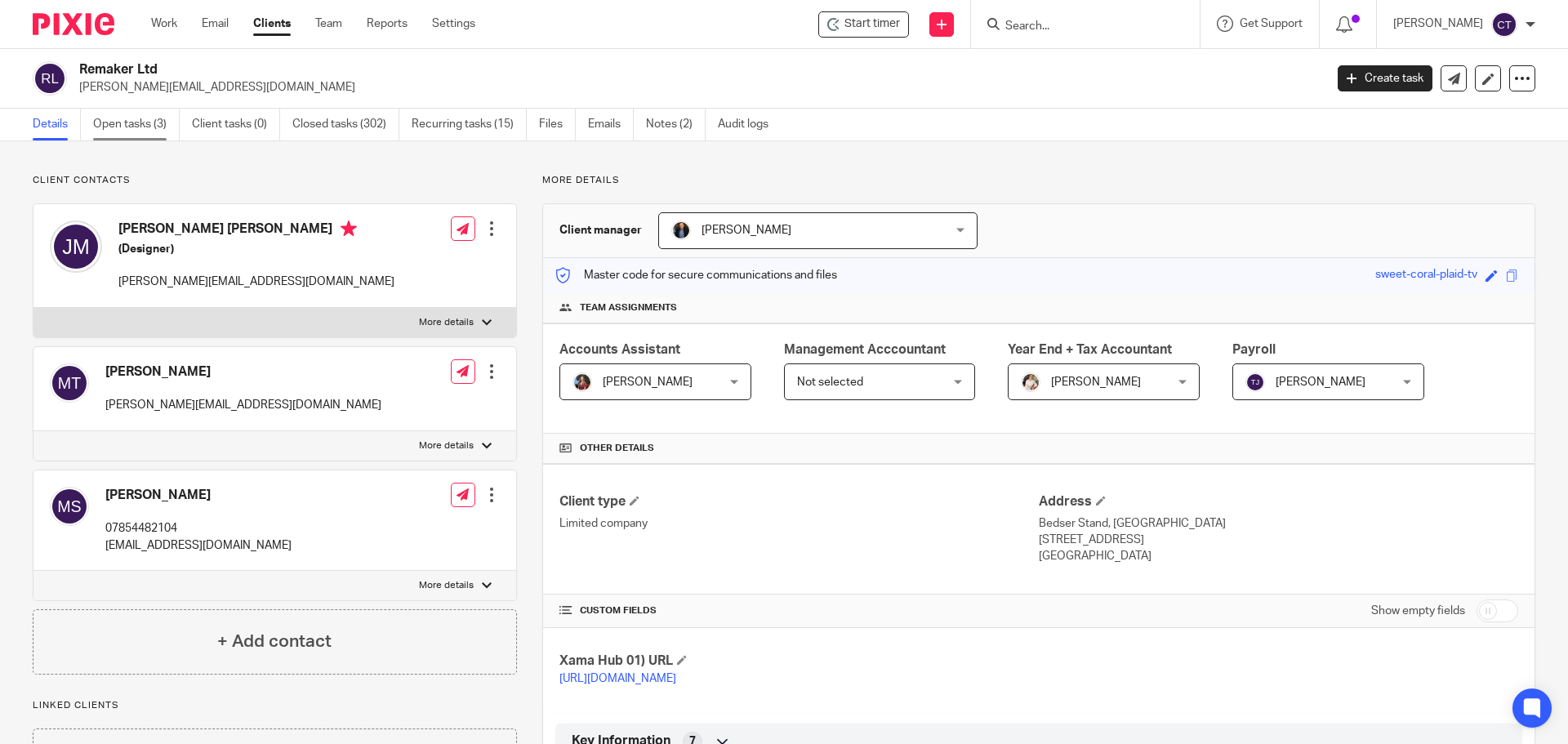
click at [128, 129] on link "Open tasks (3)" at bounding box center [136, 125] width 87 height 32
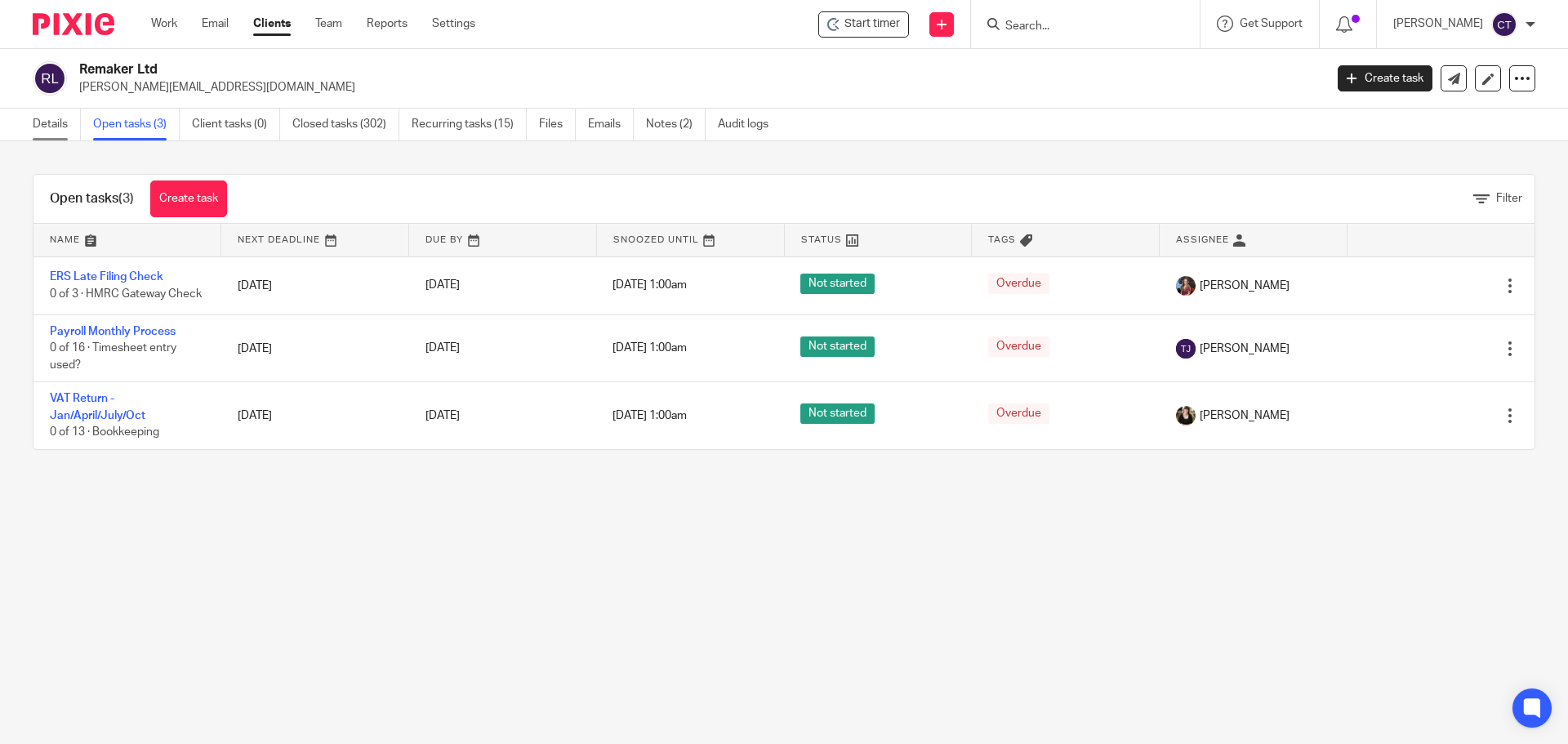
click at [60, 129] on link "Details" at bounding box center [57, 125] width 48 height 32
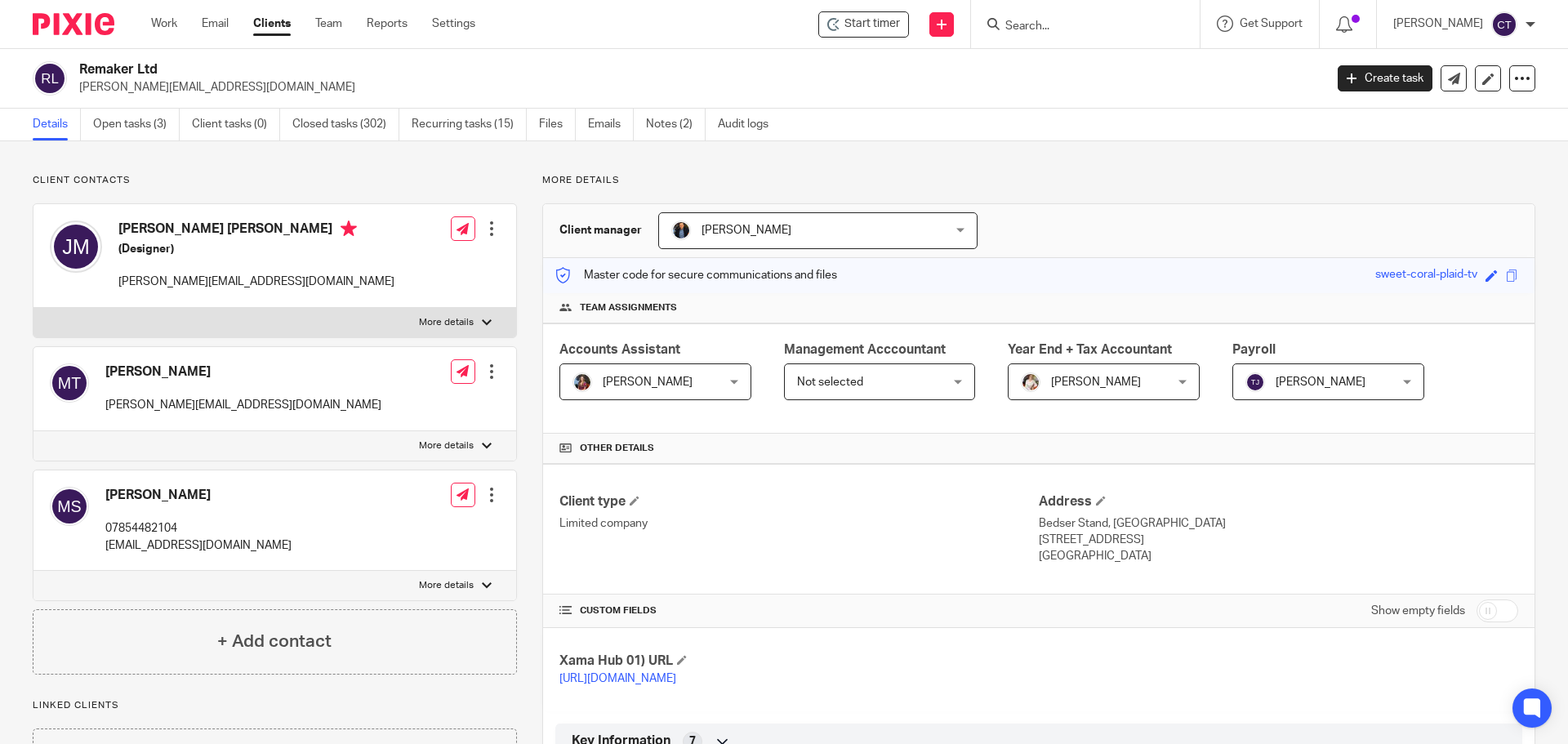
click at [1015, 32] on input "Search" at bounding box center [1077, 27] width 147 height 15
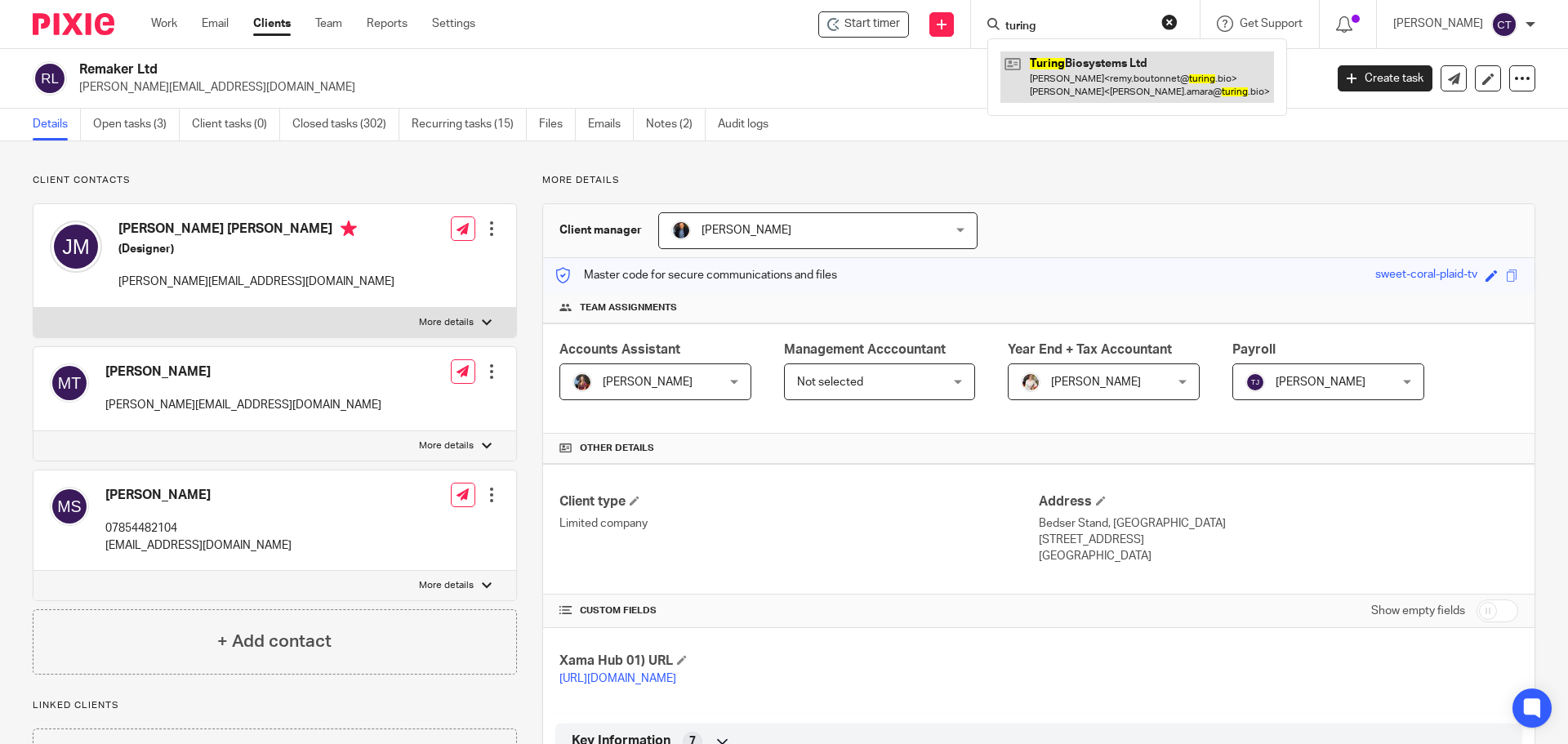
type input "turing"
click at [1079, 72] on link at bounding box center [1137, 76] width 274 height 50
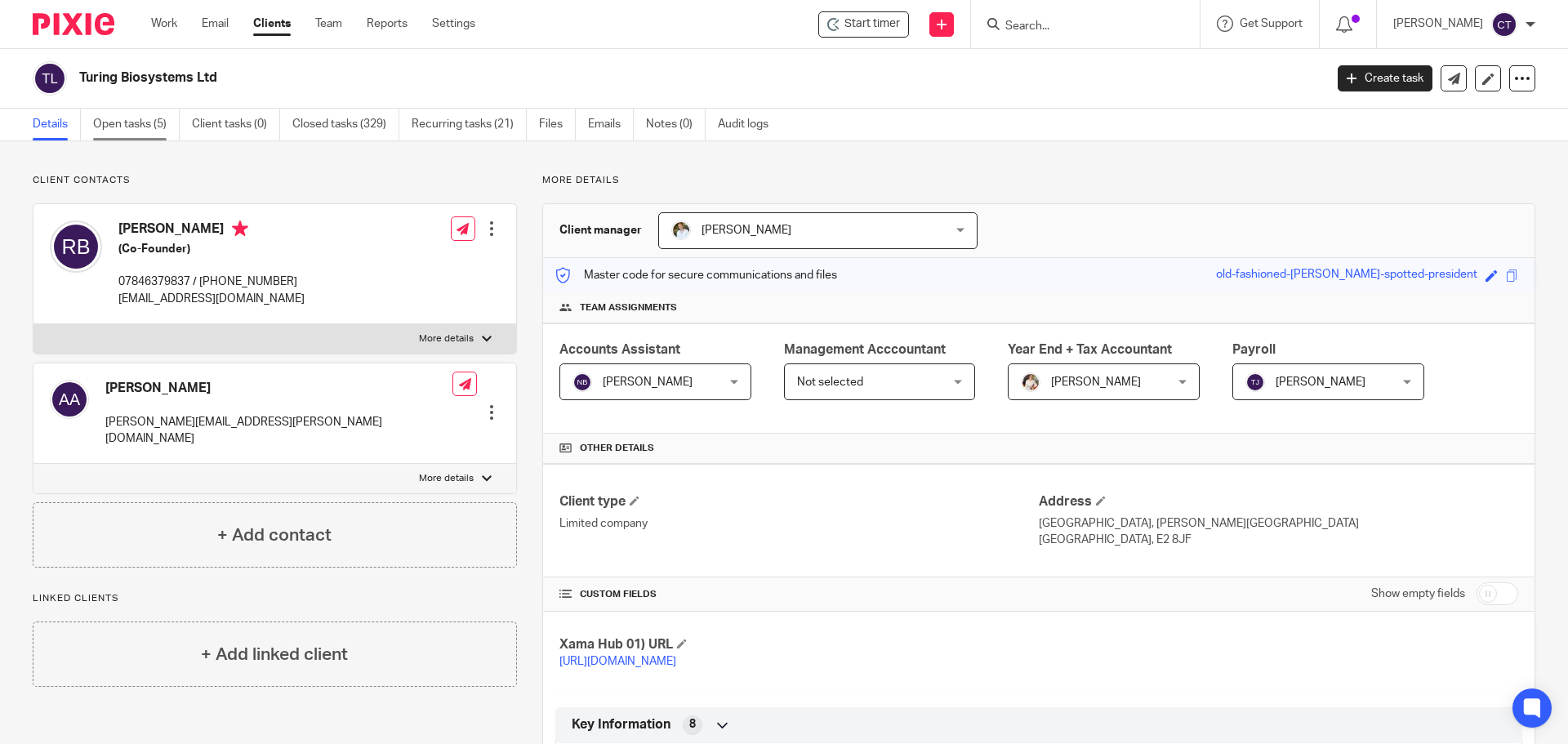
drag, startPoint x: 115, startPoint y: 118, endPoint x: 141, endPoint y: 142, distance: 35.4
click at [116, 118] on link "Open tasks (5)" at bounding box center [136, 125] width 87 height 32
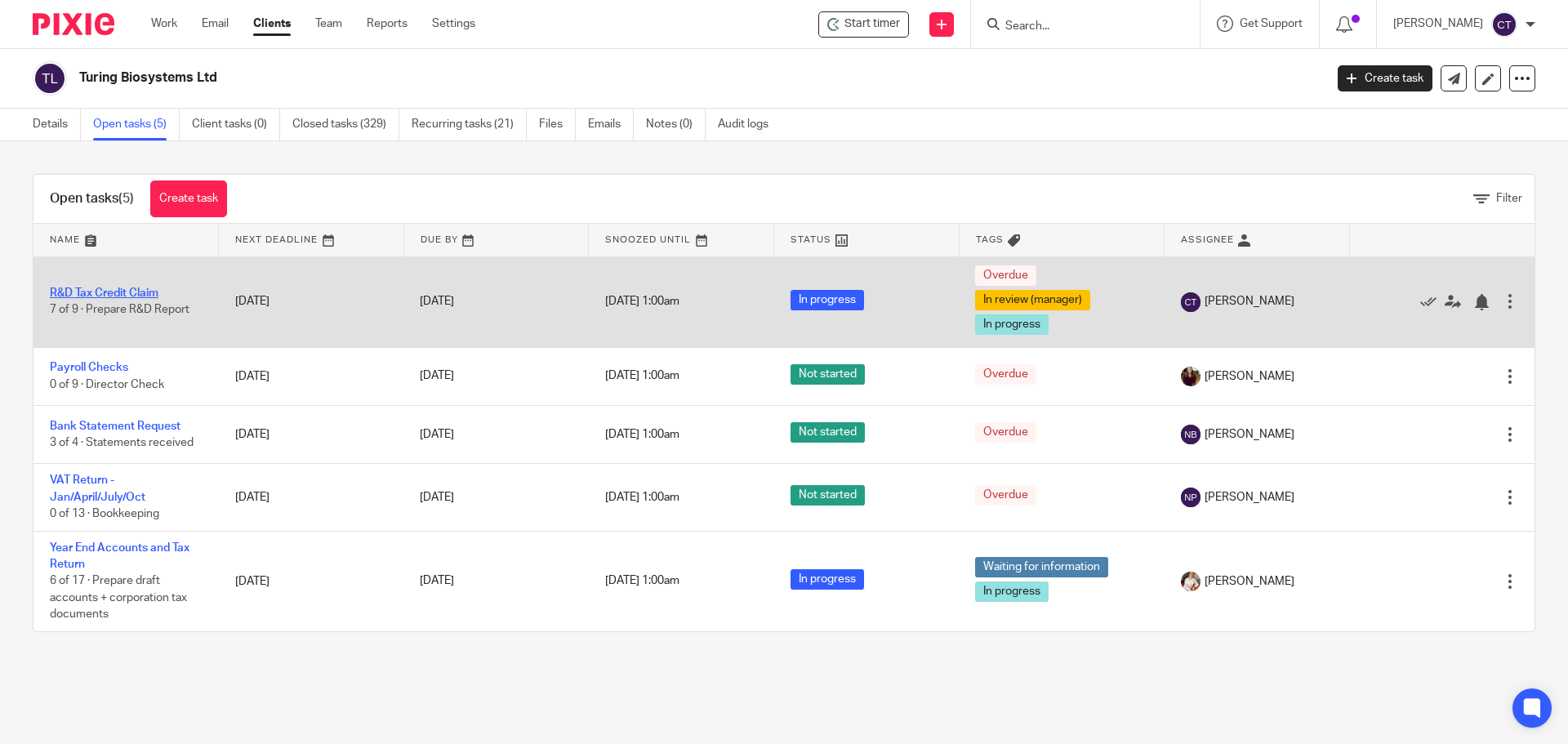
click at [72, 298] on link "R&D Tax Credit Claim" at bounding box center [103, 293] width 109 height 11
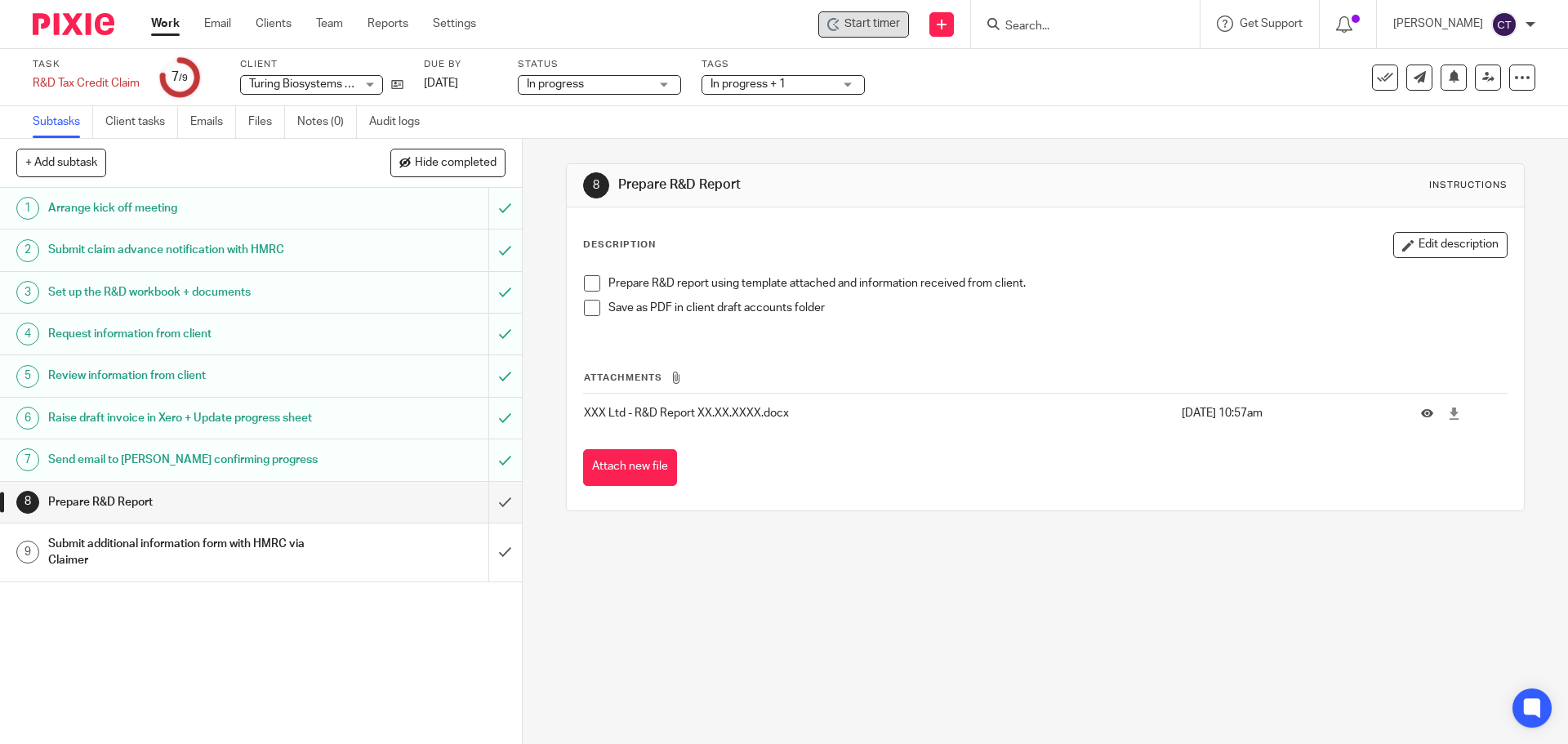
click at [861, 34] on div "Start timer" at bounding box center [863, 24] width 90 height 26
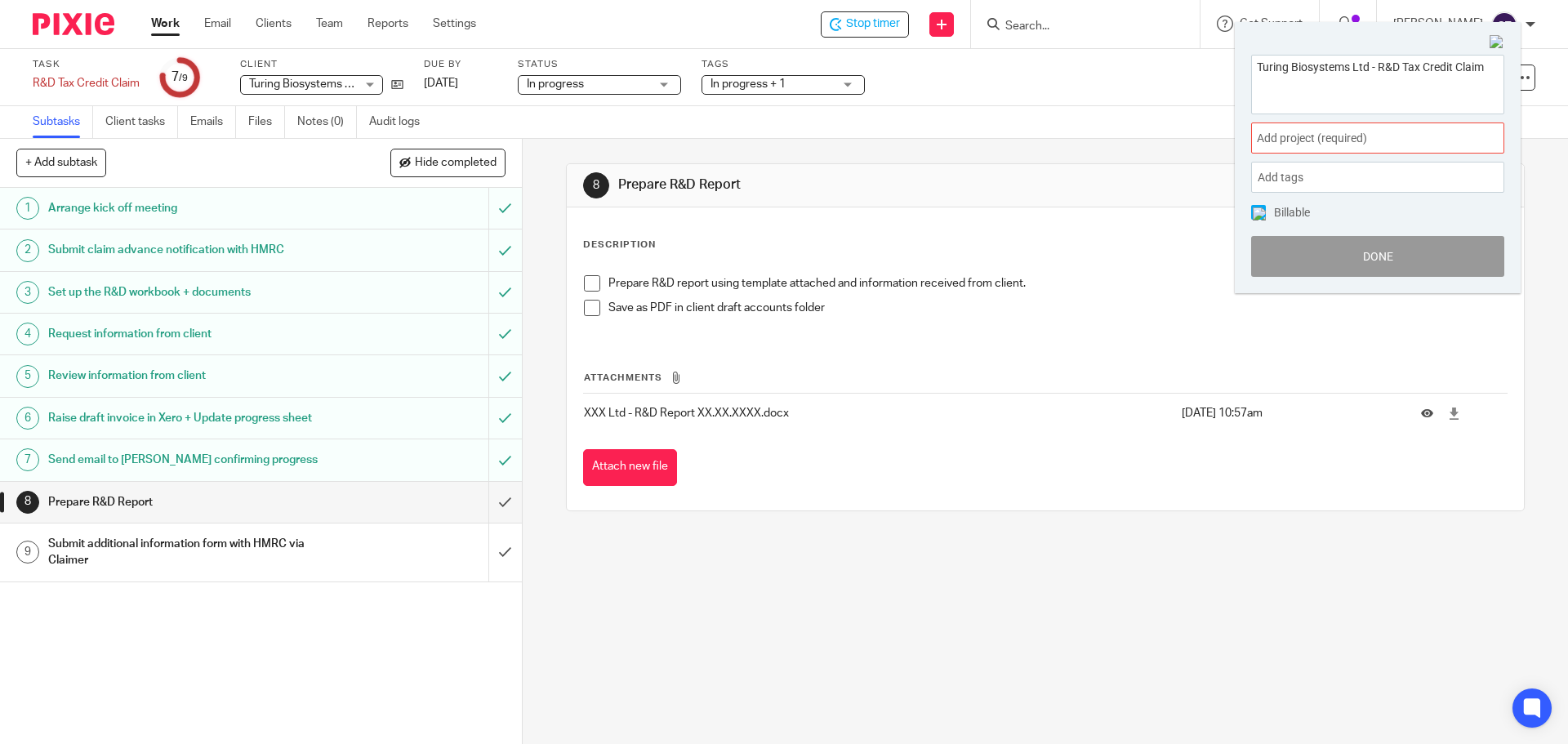
click at [1283, 146] on span "Add project (required) :" at bounding box center [1359, 138] width 206 height 17
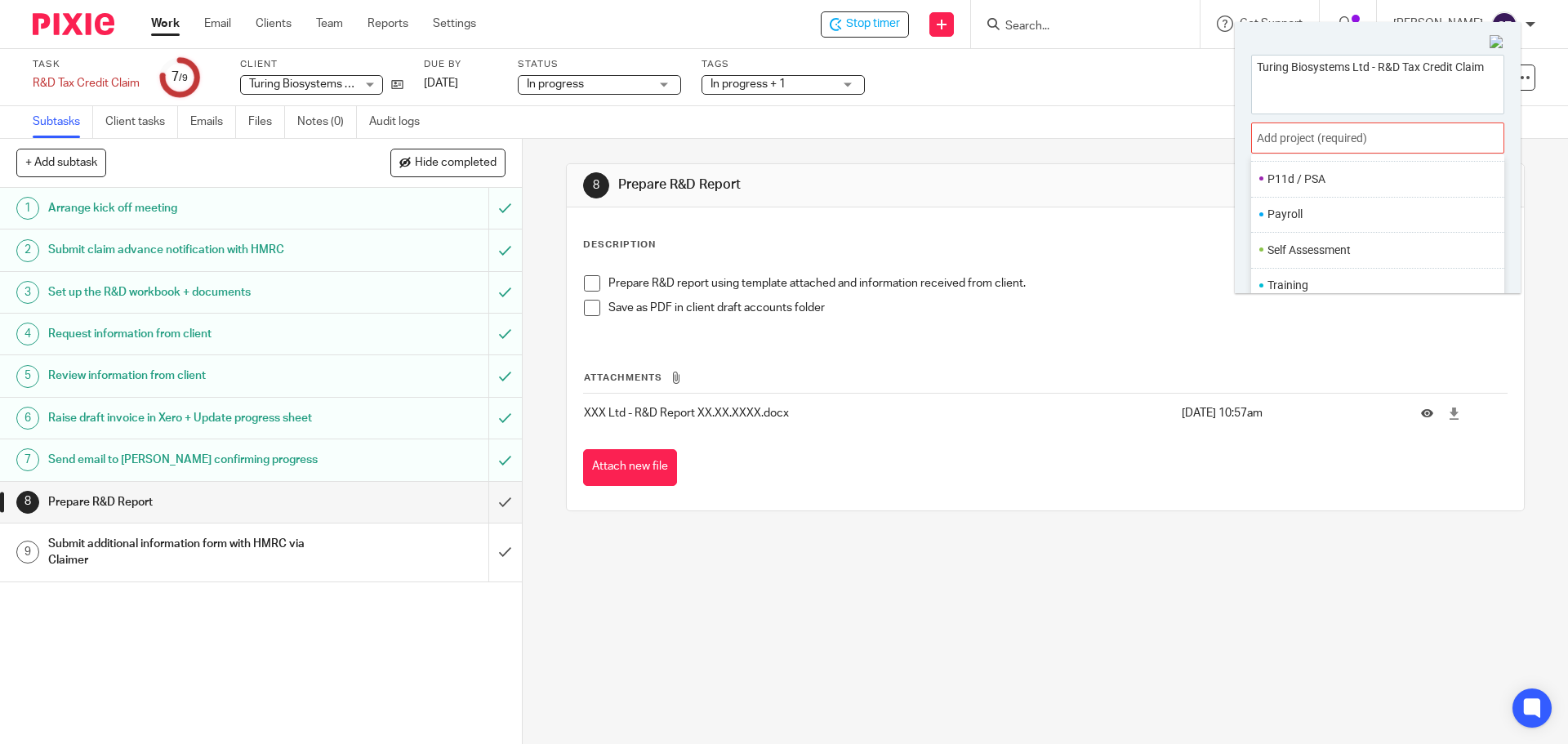
scroll to position [81, 0]
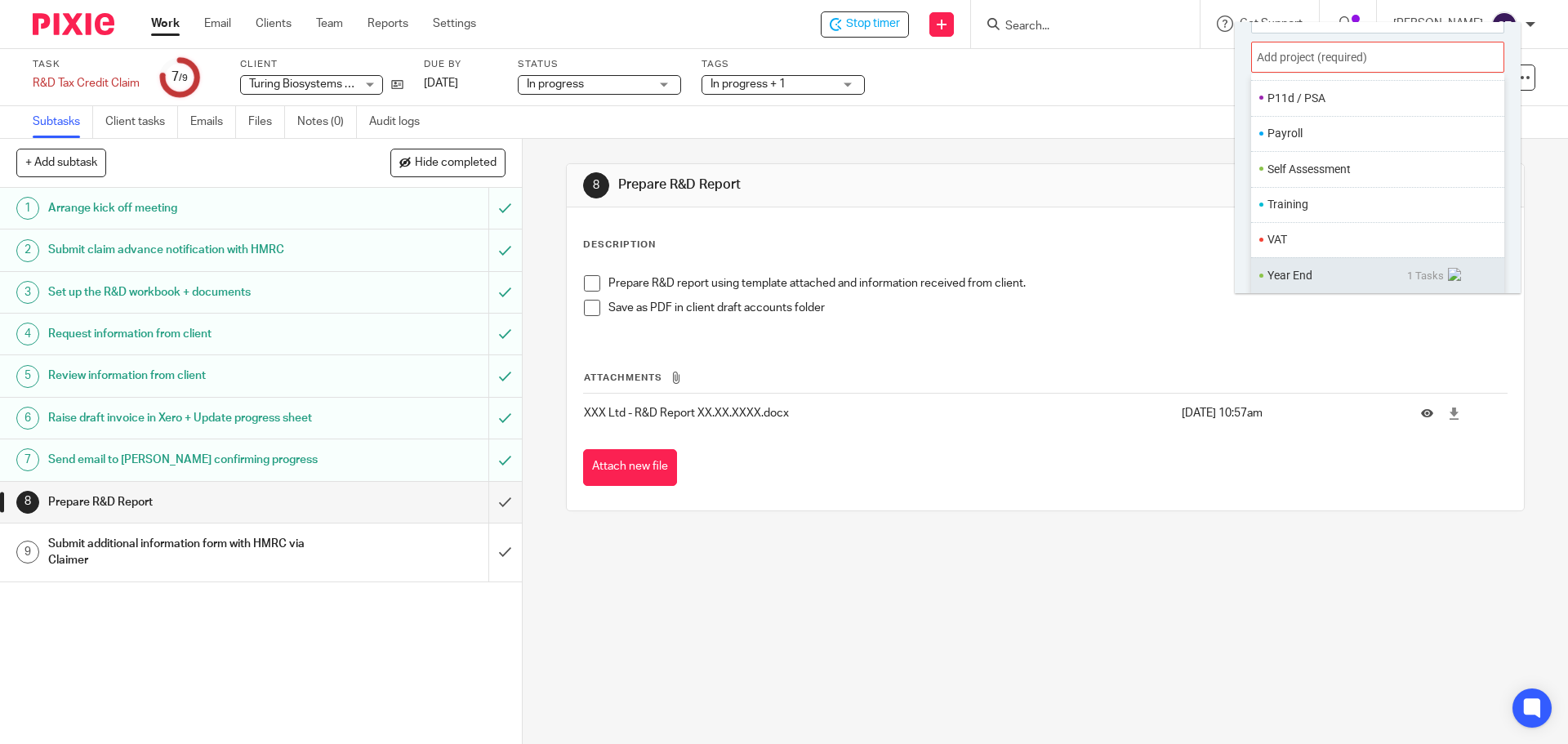
click at [1287, 267] on li "Year End" at bounding box center [1337, 276] width 140 height 17
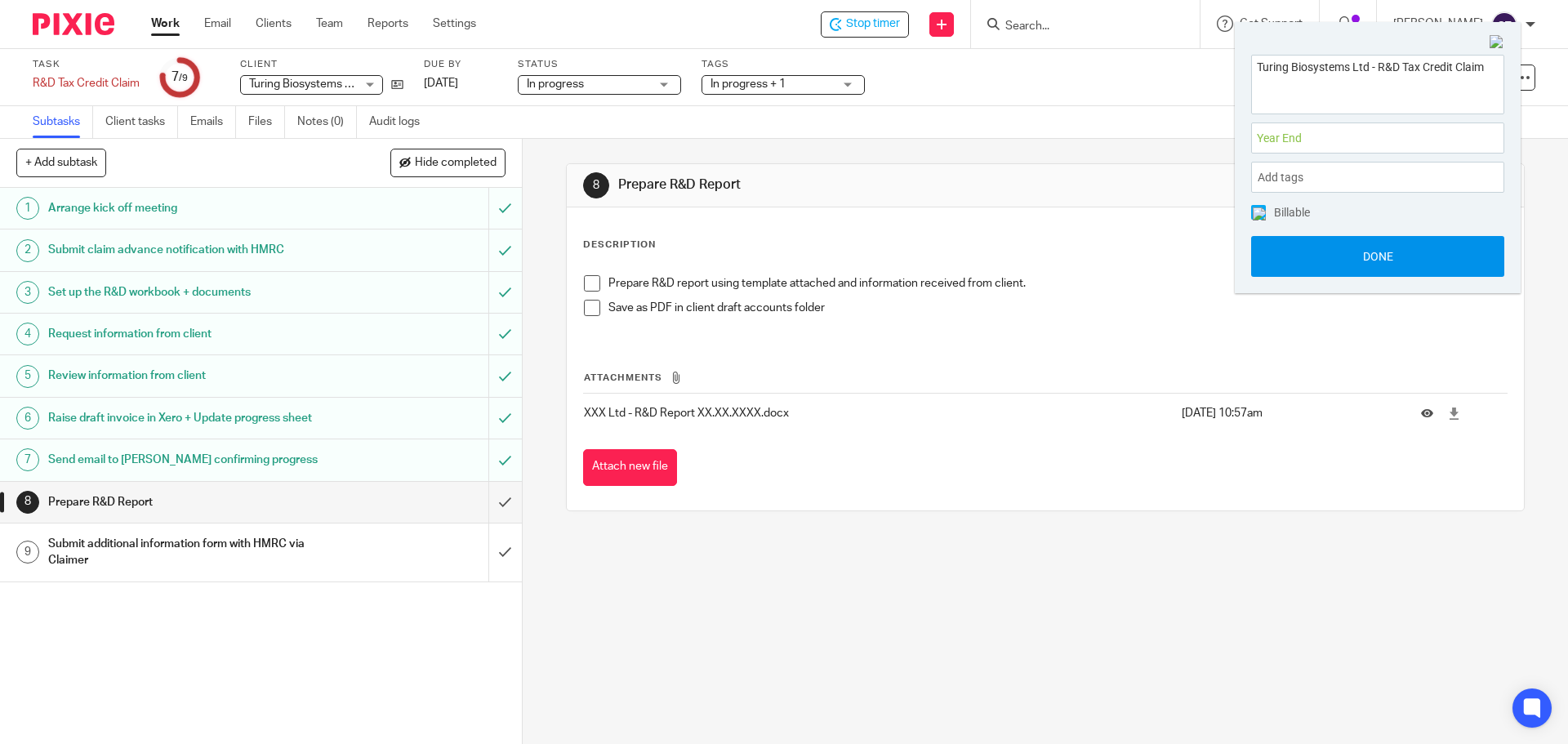
click at [1291, 262] on button "Done" at bounding box center [1377, 256] width 253 height 41
